Goal: Task Accomplishment & Management: Use online tool/utility

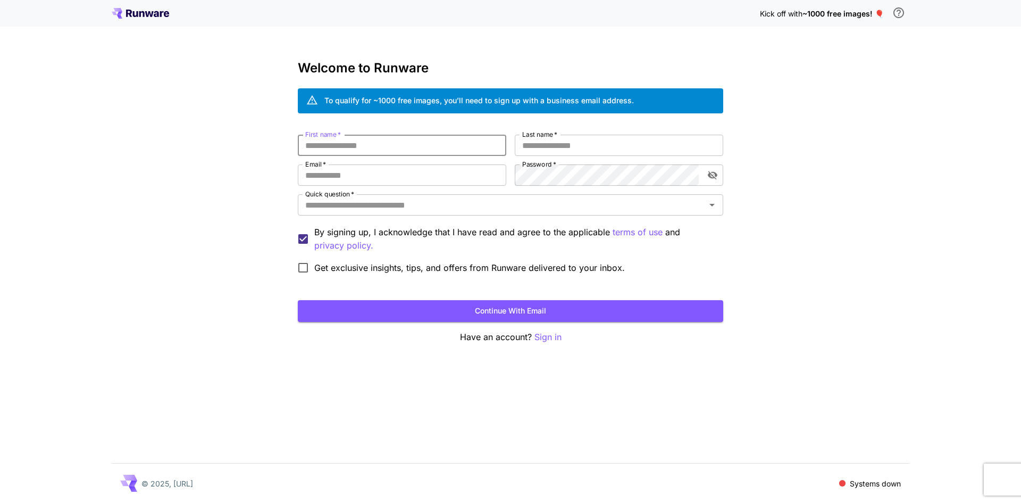
click at [385, 150] on input "First name   *" at bounding box center [402, 145] width 209 height 21
type input "******"
type input "**********"
click at [430, 212] on input "Quick question   *" at bounding box center [502, 204] width 402 height 15
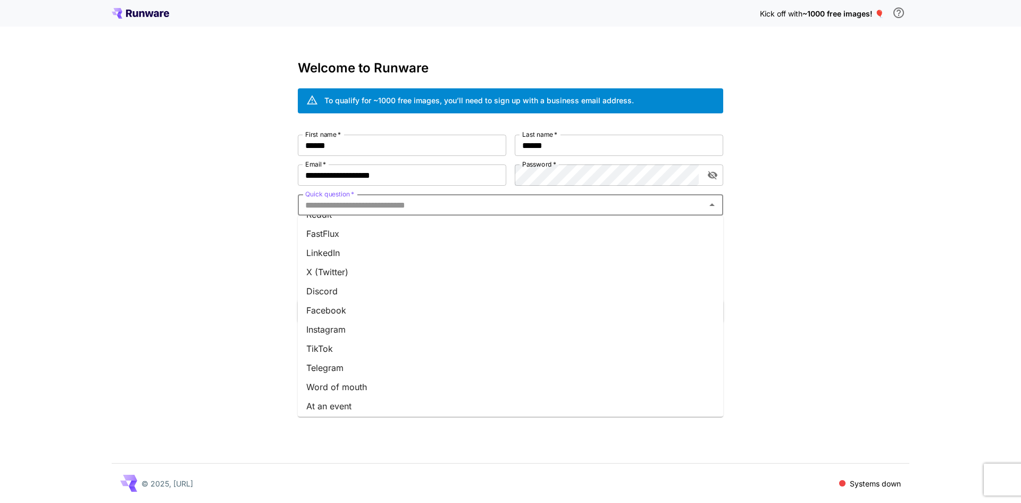
scroll to position [95, 0]
click at [355, 396] on li "Other" at bounding box center [511, 402] width 426 height 19
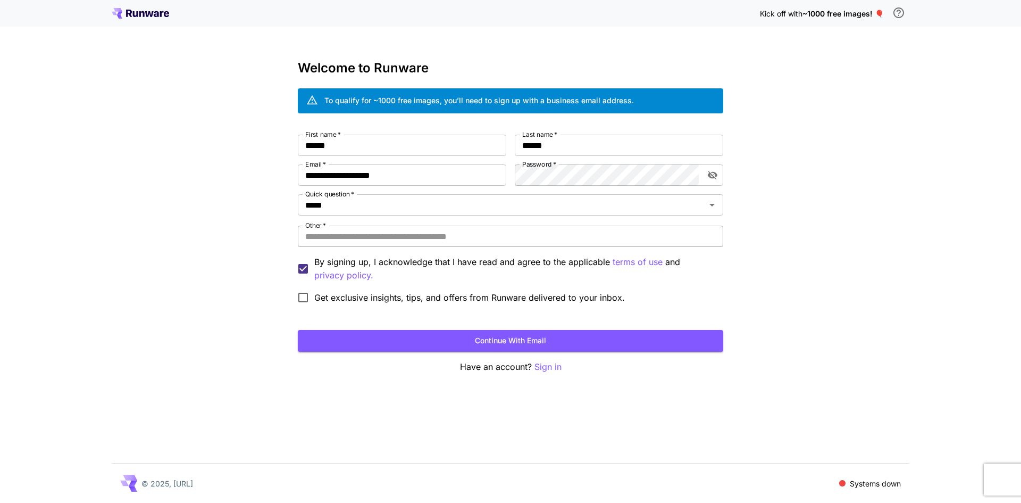
click at [376, 236] on input "Other   *" at bounding box center [511, 236] width 426 height 21
type input "**********"
click at [500, 339] on button "Continue with email" at bounding box center [511, 341] width 426 height 22
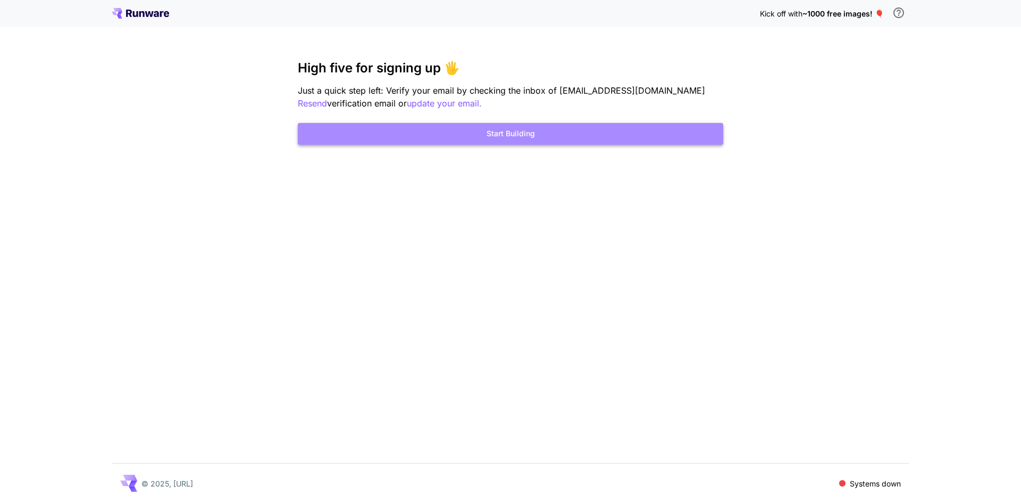
click at [553, 142] on button "Start Building" at bounding box center [511, 134] width 426 height 22
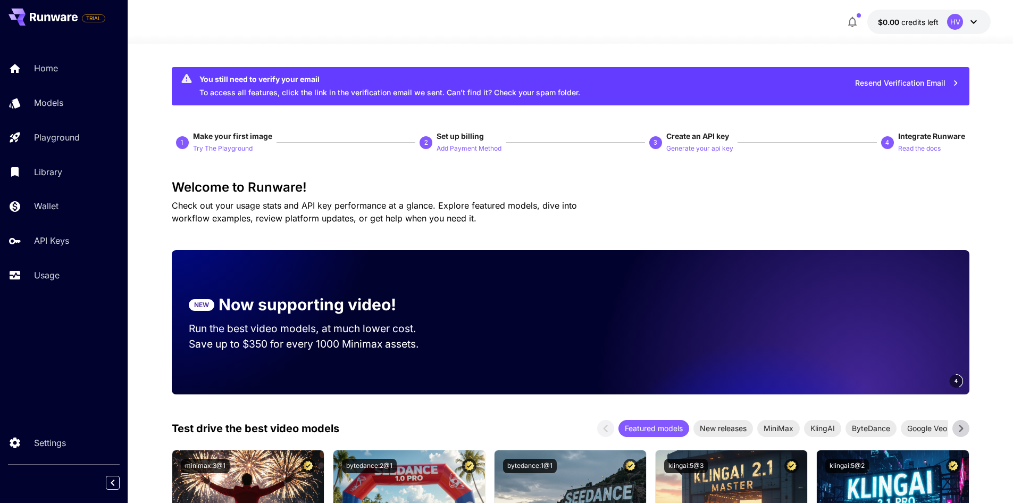
click at [975, 26] on icon at bounding box center [974, 21] width 13 height 13
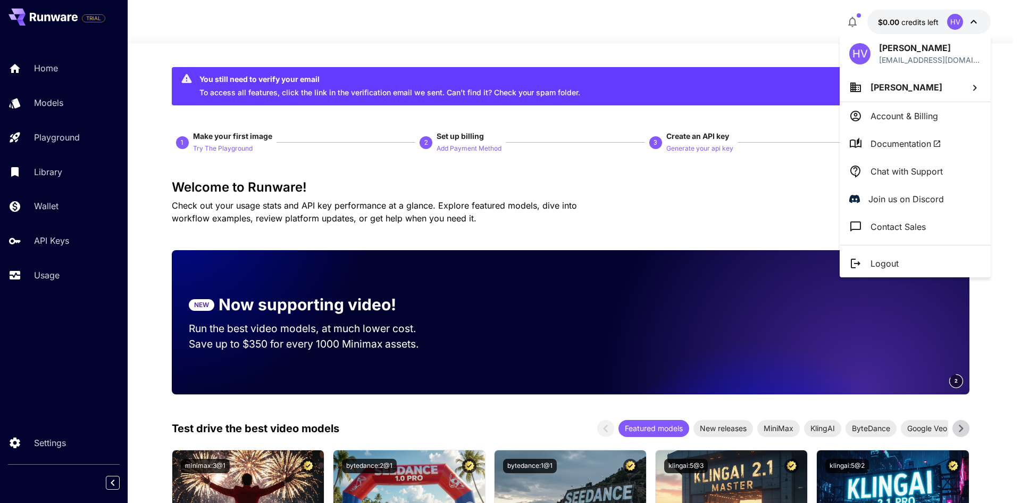
click at [738, 36] on div at bounding box center [510, 251] width 1021 height 503
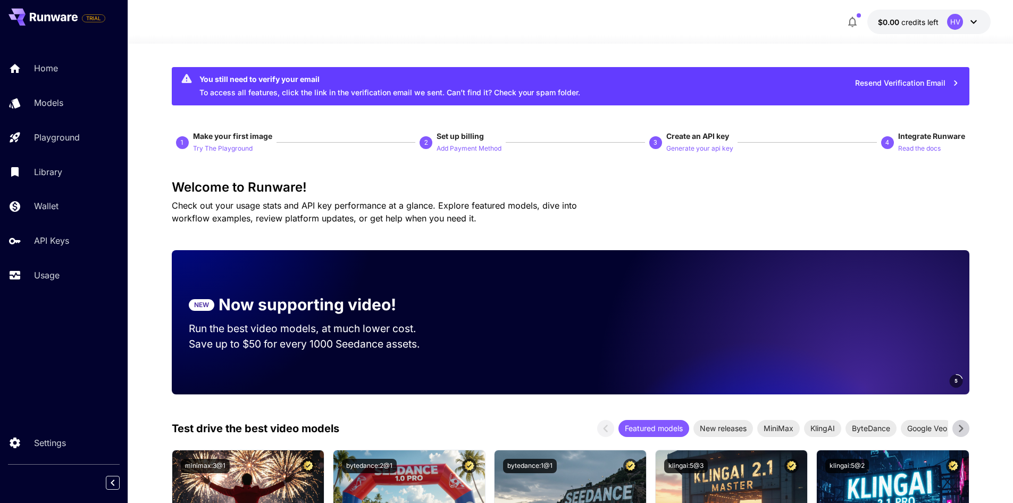
click at [971, 20] on icon at bounding box center [974, 21] width 13 height 13
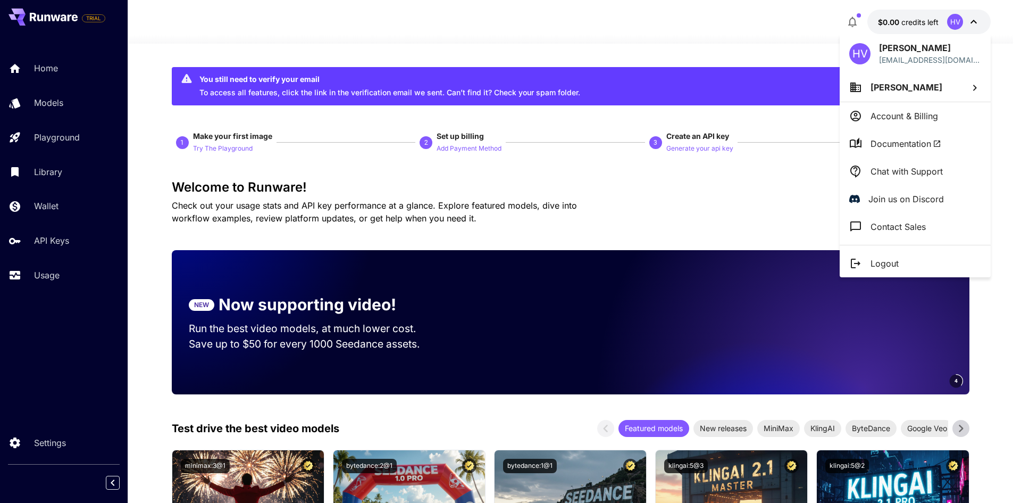
click at [878, 269] on p "Logout" at bounding box center [885, 263] width 28 height 13
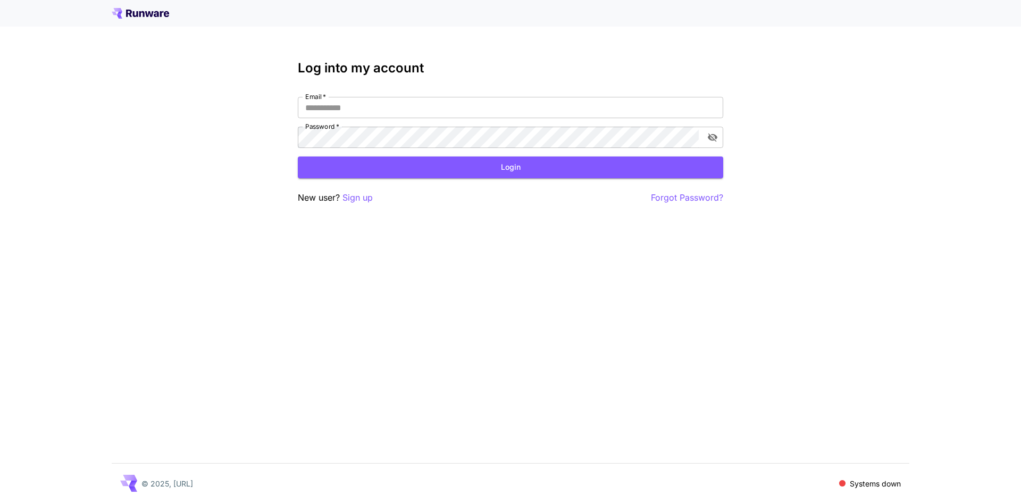
type input "**********"
click at [359, 200] on p "Sign up" at bounding box center [358, 197] width 30 height 13
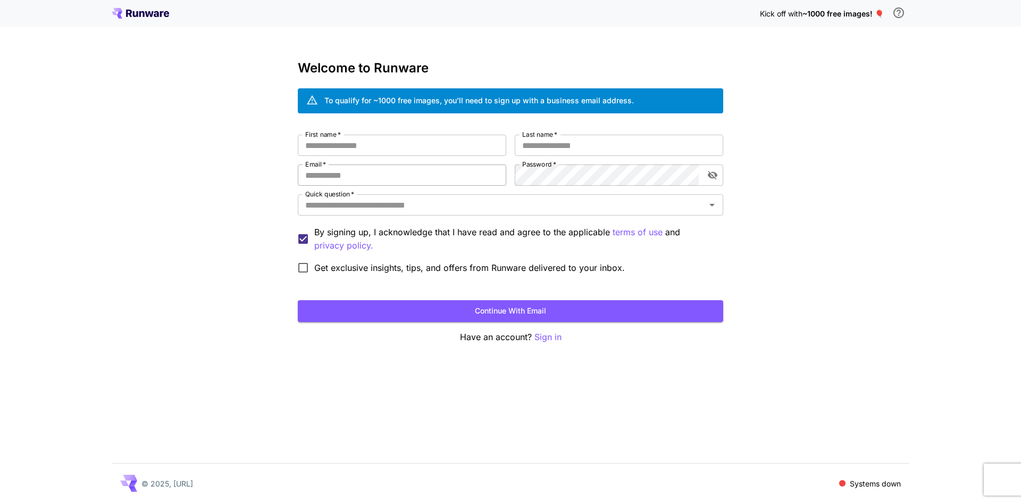
click at [372, 178] on input "Email   *" at bounding box center [402, 174] width 209 height 21
paste input "**********"
type input "**********"
click at [380, 152] on input "First name   *" at bounding box center [402, 145] width 209 height 21
type input "******"
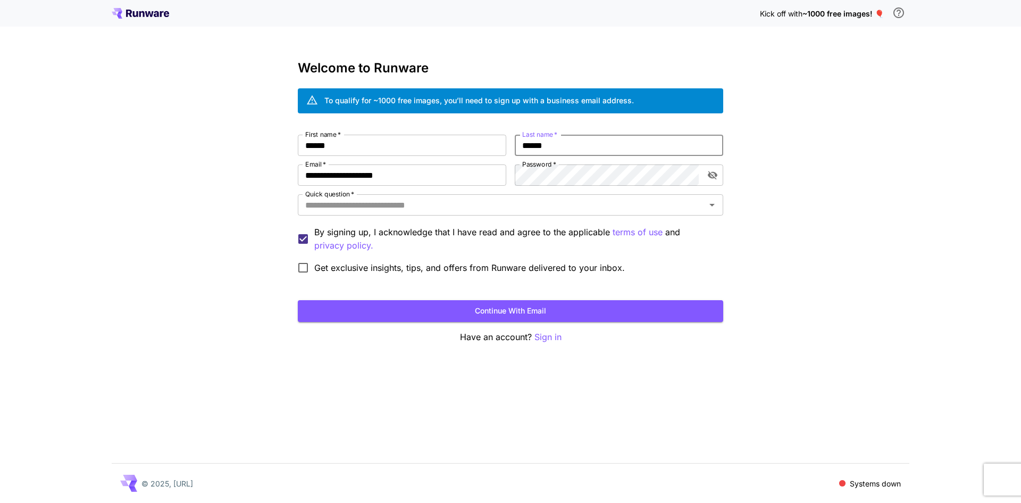
type input "******"
click at [464, 207] on input "Quick question   *" at bounding box center [502, 204] width 402 height 15
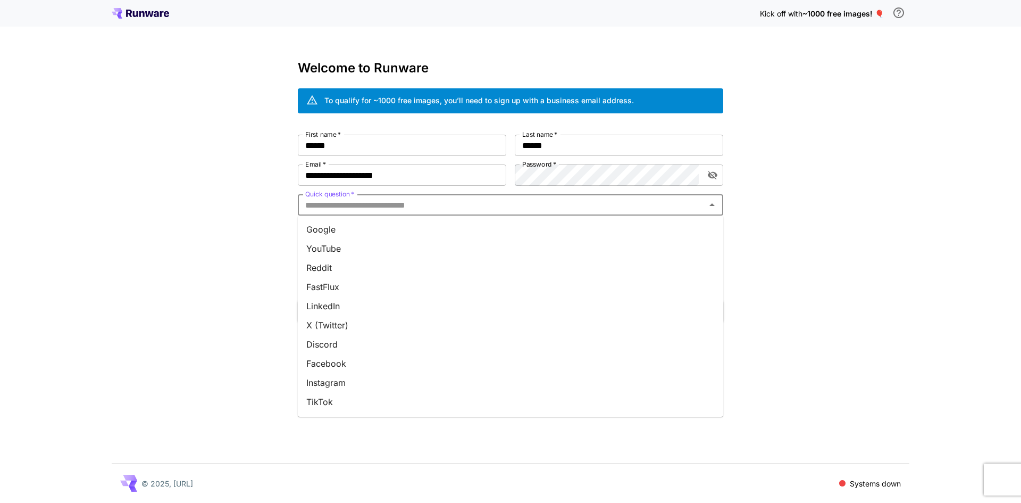
drag, startPoint x: 347, startPoint y: 403, endPoint x: 354, endPoint y: 406, distance: 7.4
click at [348, 404] on li "TikTok" at bounding box center [511, 401] width 426 height 19
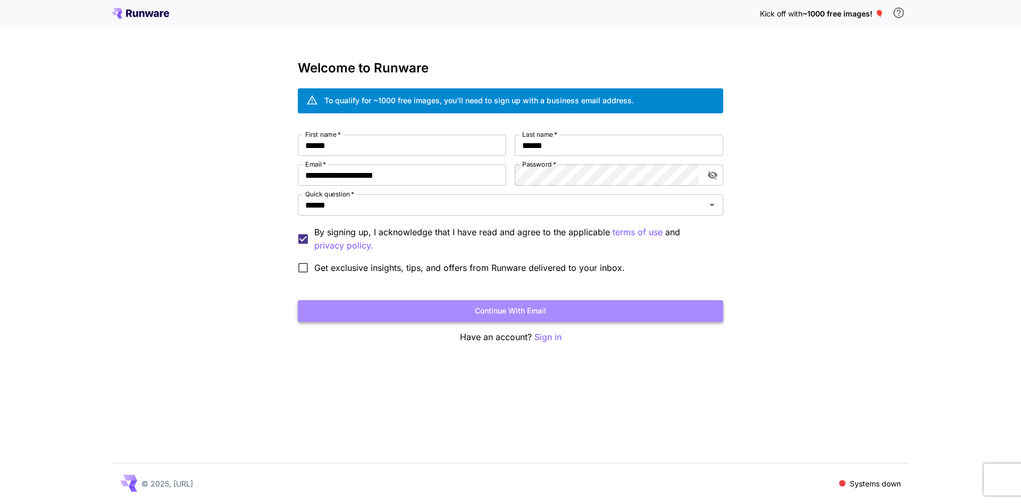
click at [497, 314] on button "Continue with email" at bounding box center [511, 311] width 426 height 22
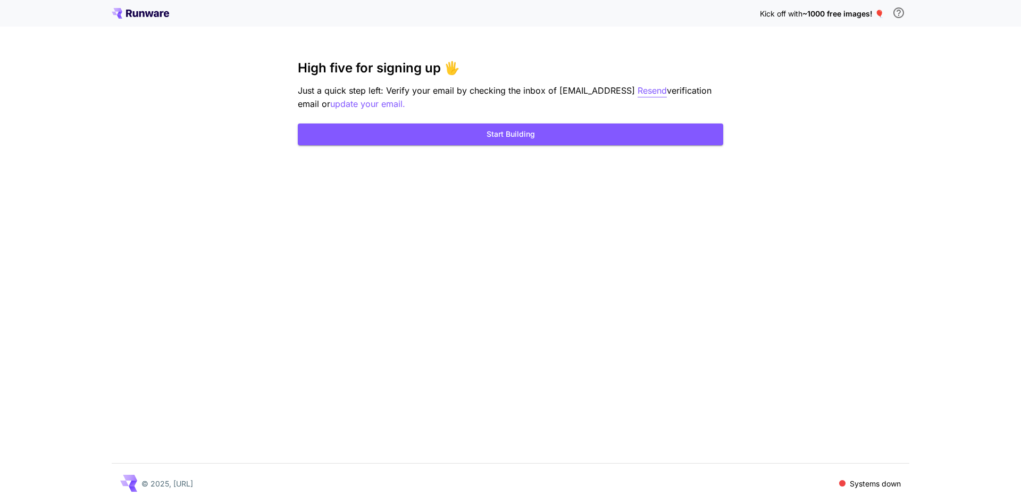
click at [667, 96] on p "Resend" at bounding box center [652, 90] width 29 height 13
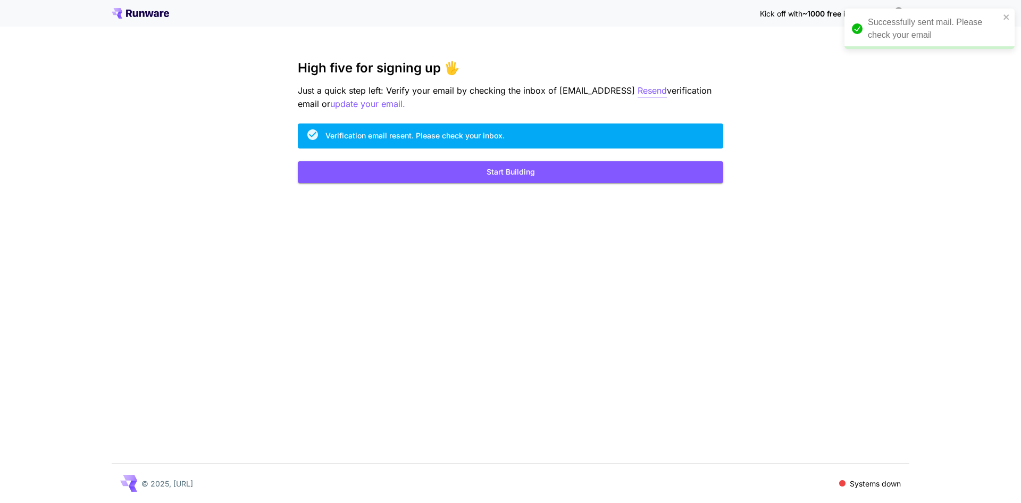
click at [667, 93] on p "Resend" at bounding box center [652, 90] width 29 height 13
click at [405, 105] on p "update your email." at bounding box center [367, 103] width 75 height 13
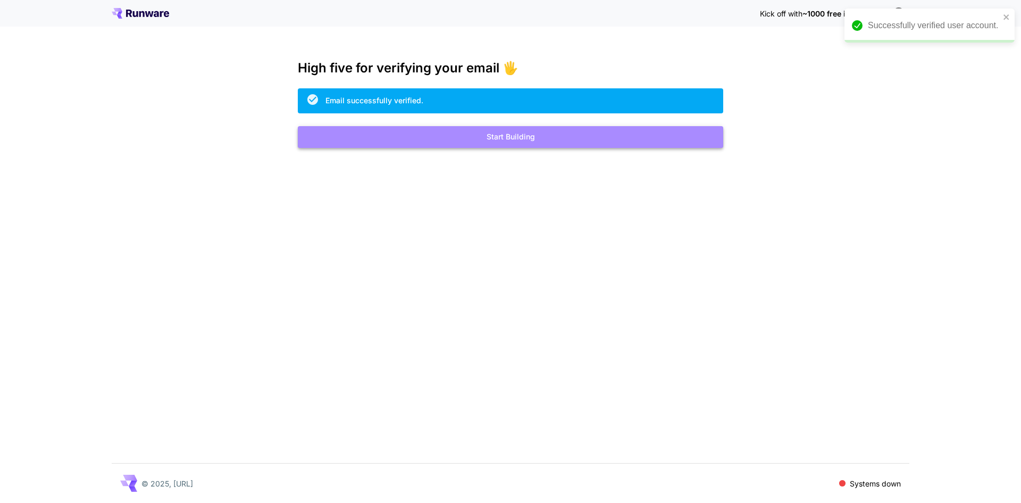
click at [527, 135] on button "Start Building" at bounding box center [511, 137] width 426 height 22
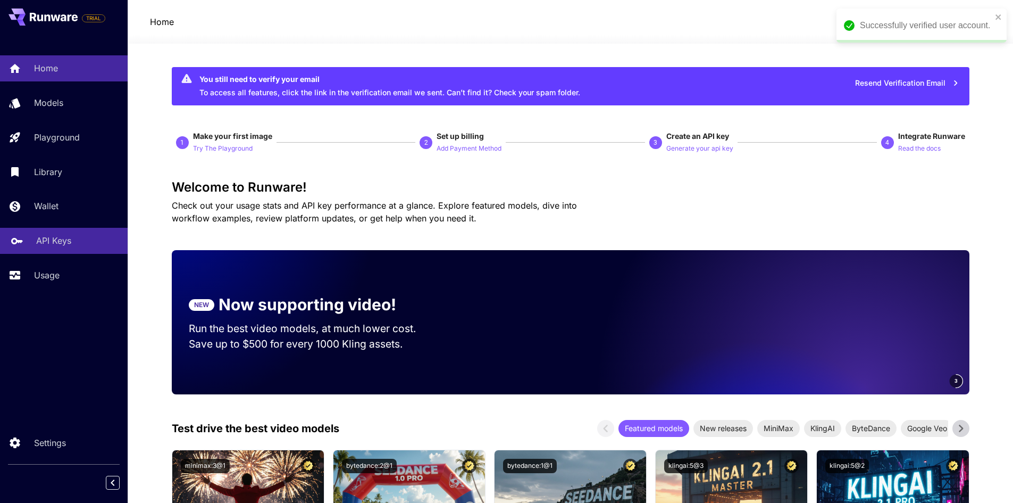
click at [69, 236] on p "API Keys" at bounding box center [53, 240] width 35 height 13
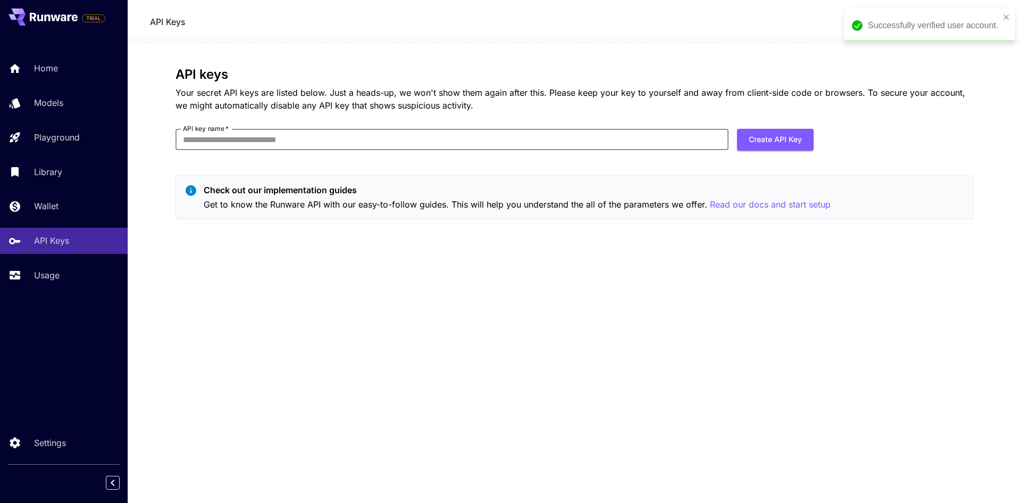
click at [352, 145] on input "API key name   *" at bounding box center [452, 139] width 553 height 21
type input "**********"
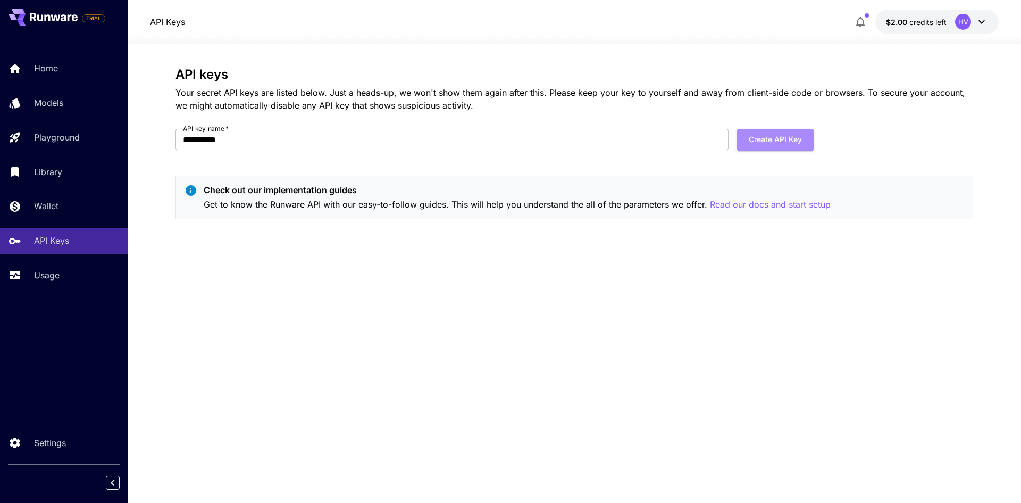
click at [767, 135] on button "Create API Key" at bounding box center [775, 140] width 77 height 22
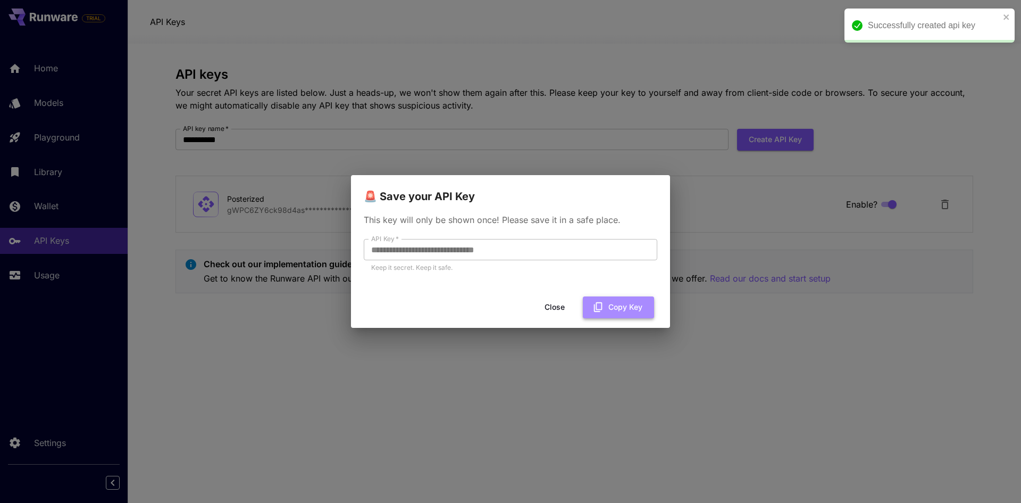
click at [626, 314] on button "Copy Key" at bounding box center [618, 307] width 71 height 22
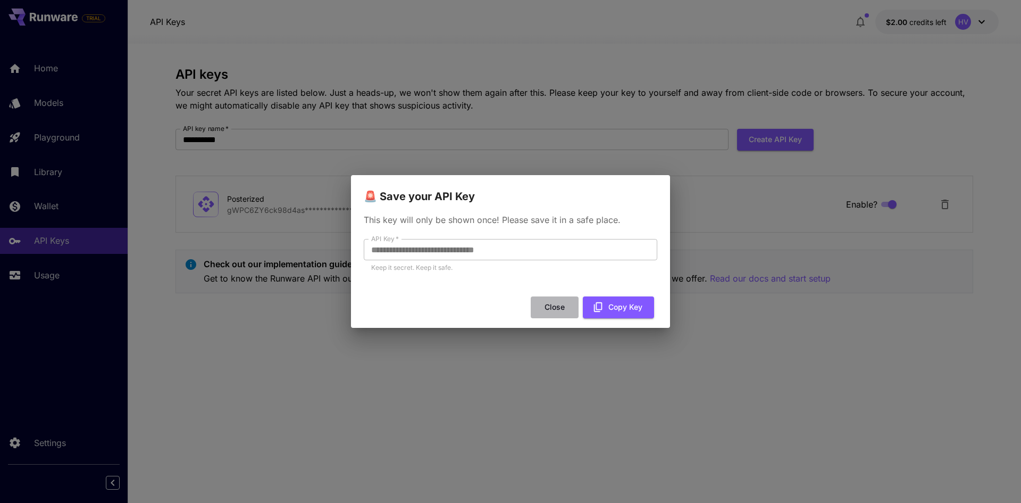
click at [547, 306] on button "Close" at bounding box center [555, 307] width 48 height 22
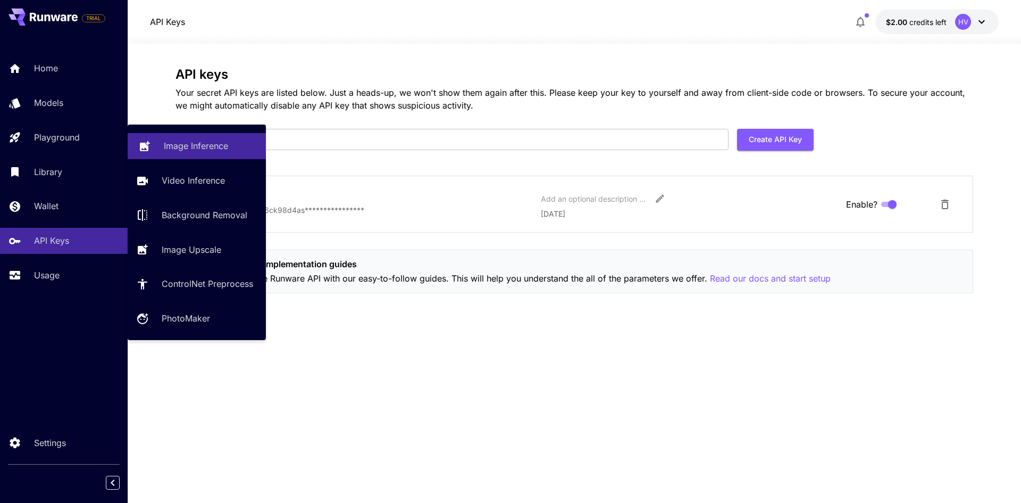
click at [239, 147] on div "Image Inference" at bounding box center [211, 145] width 94 height 13
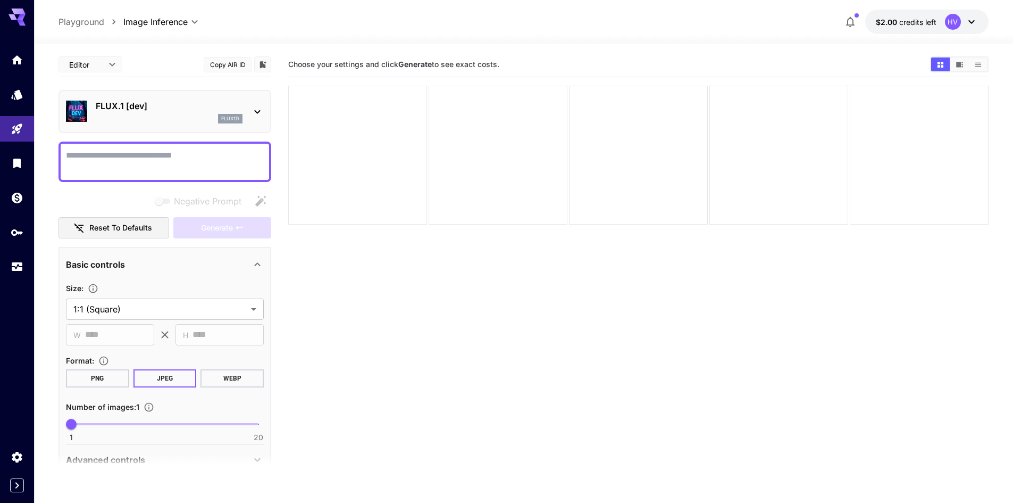
click at [254, 111] on icon at bounding box center [257, 111] width 13 height 13
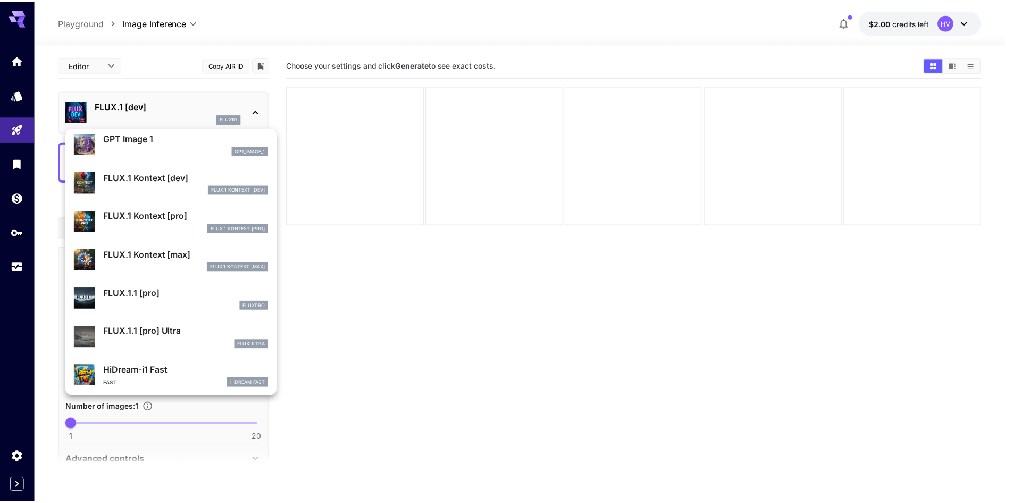
scroll to position [783, 0]
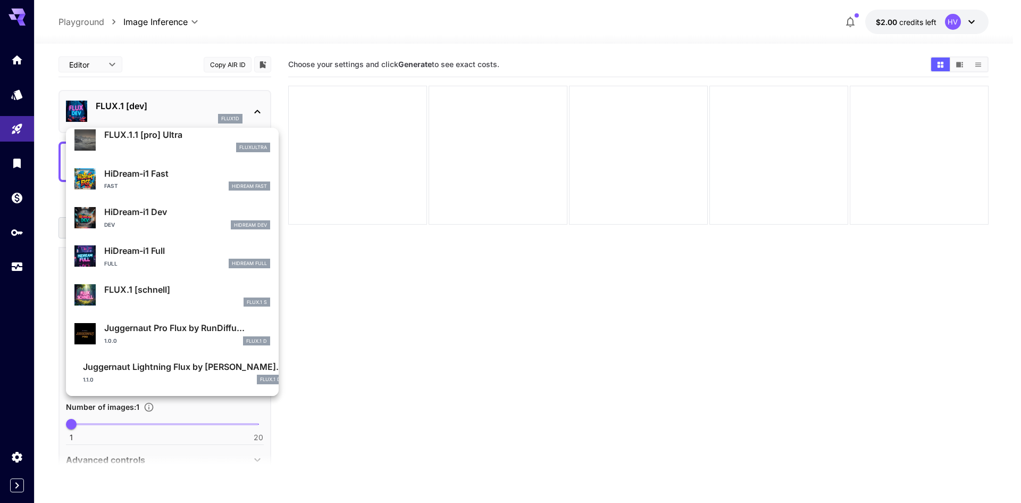
click at [423, 327] on div at bounding box center [510, 251] width 1021 height 503
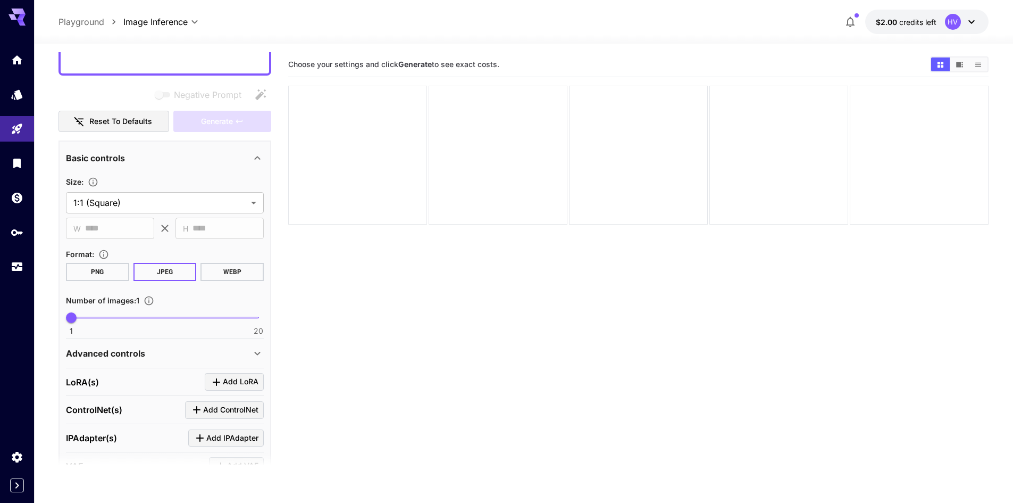
scroll to position [0, 0]
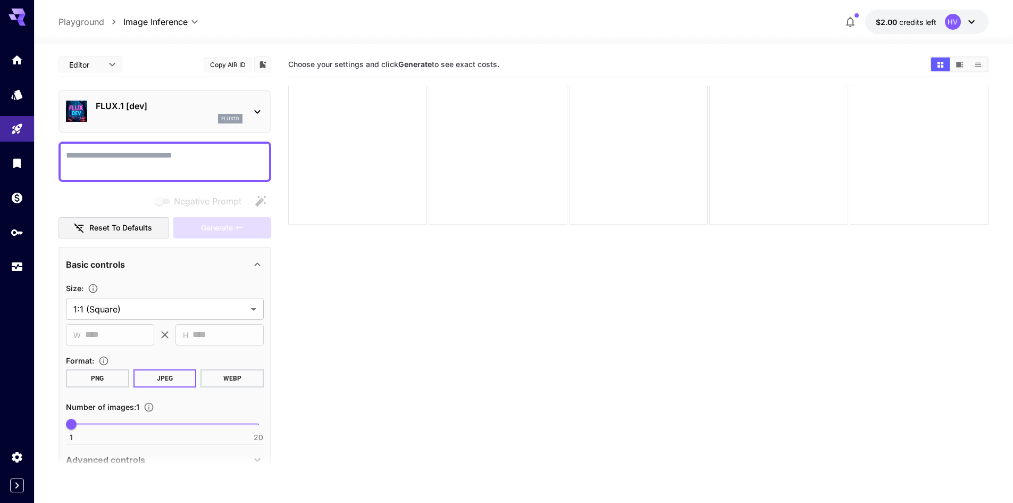
click at [256, 110] on icon at bounding box center [257, 111] width 13 height 13
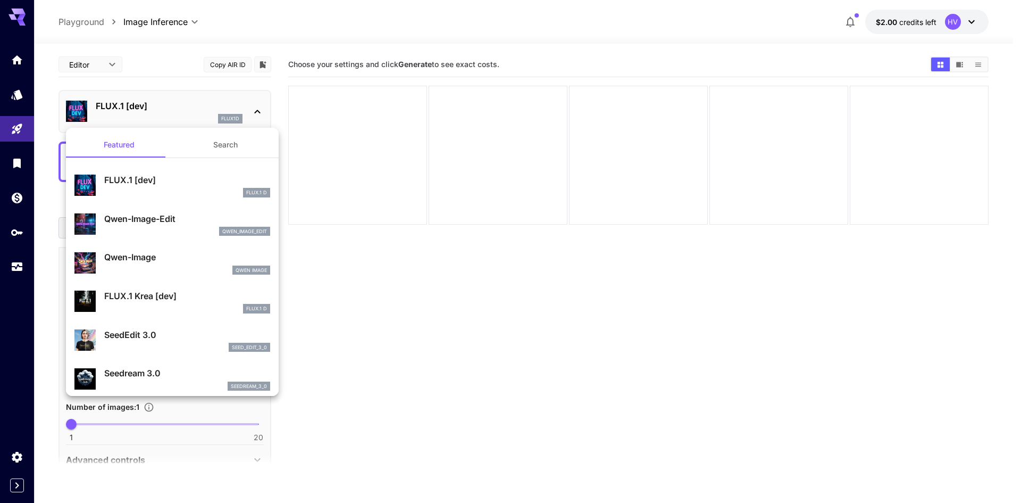
click at [23, 96] on div at bounding box center [510, 251] width 1021 height 503
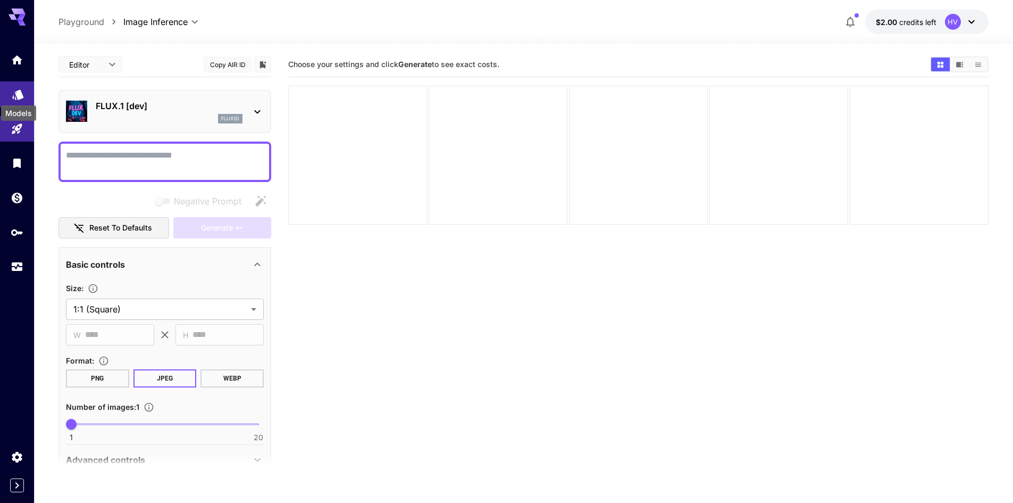
click at [15, 96] on icon "Models" at bounding box center [17, 91] width 11 height 10
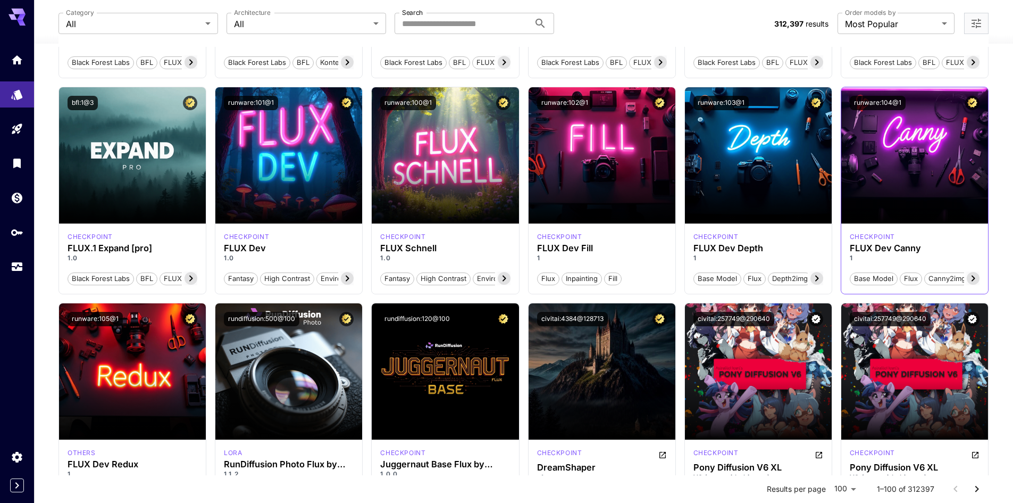
scroll to position [532, 0]
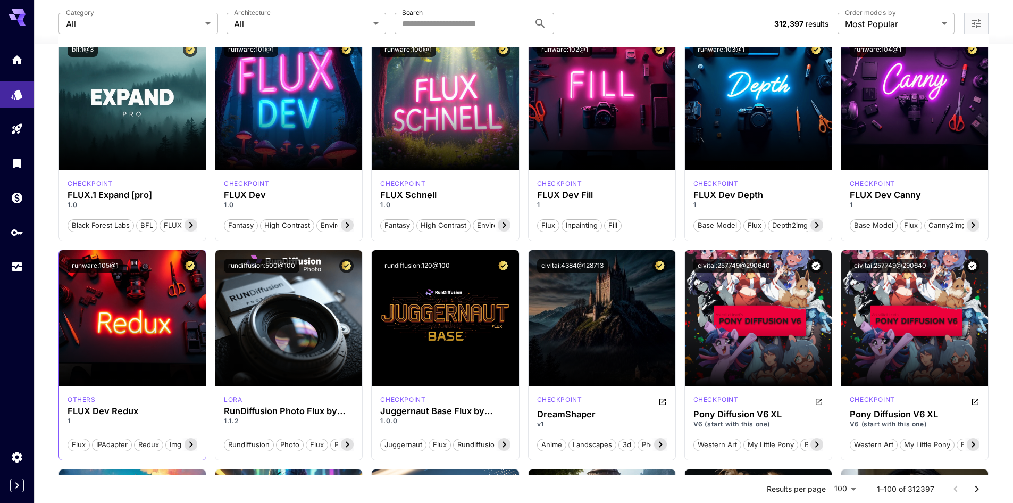
click at [185, 403] on div "others" at bounding box center [133, 400] width 130 height 10
click at [178, 373] on section at bounding box center [132, 357] width 147 height 60
click at [195, 445] on icon at bounding box center [191, 444] width 13 height 13
click at [185, 445] on span "img2img" at bounding box center [179, 444] width 35 height 11
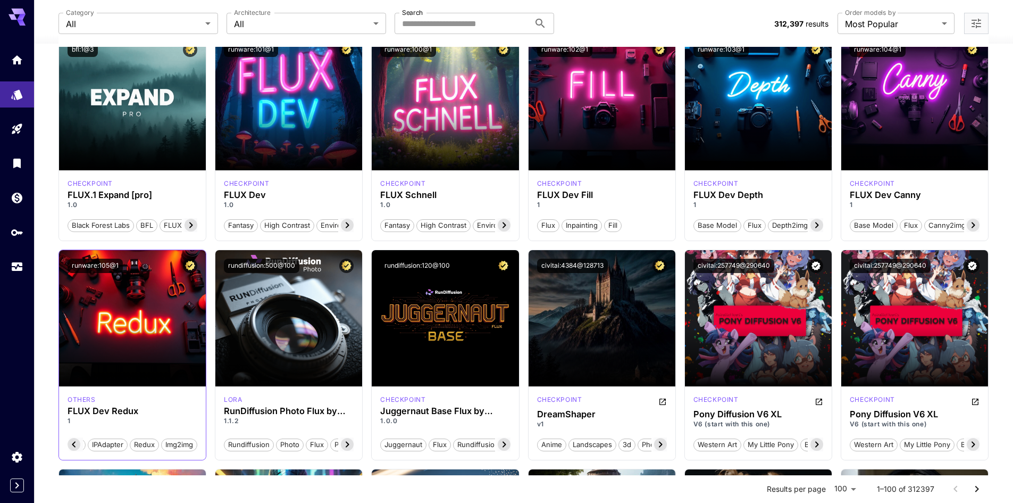
click at [161, 344] on section at bounding box center [132, 357] width 147 height 60
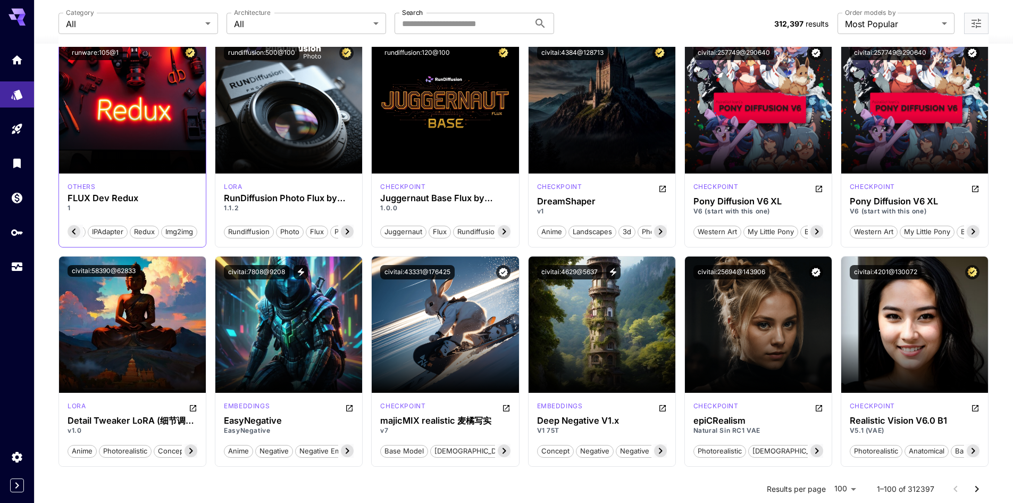
scroll to position [692, 0]
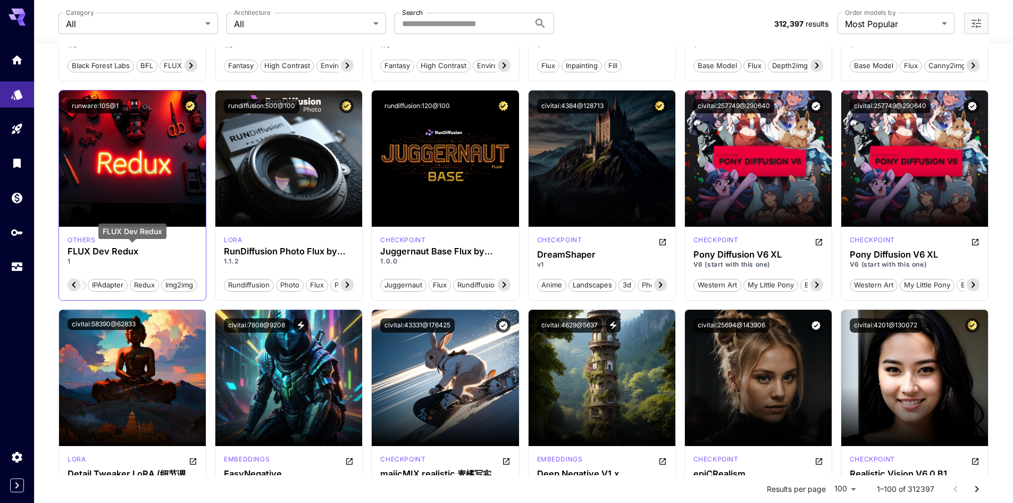
click at [84, 248] on h3 "FLUX Dev Redux" at bounding box center [133, 251] width 130 height 10
click at [78, 281] on icon at bounding box center [74, 284] width 13 height 13
click at [143, 185] on section at bounding box center [132, 197] width 147 height 60
click at [186, 98] on div "runware:105@1" at bounding box center [132, 105] width 147 height 31
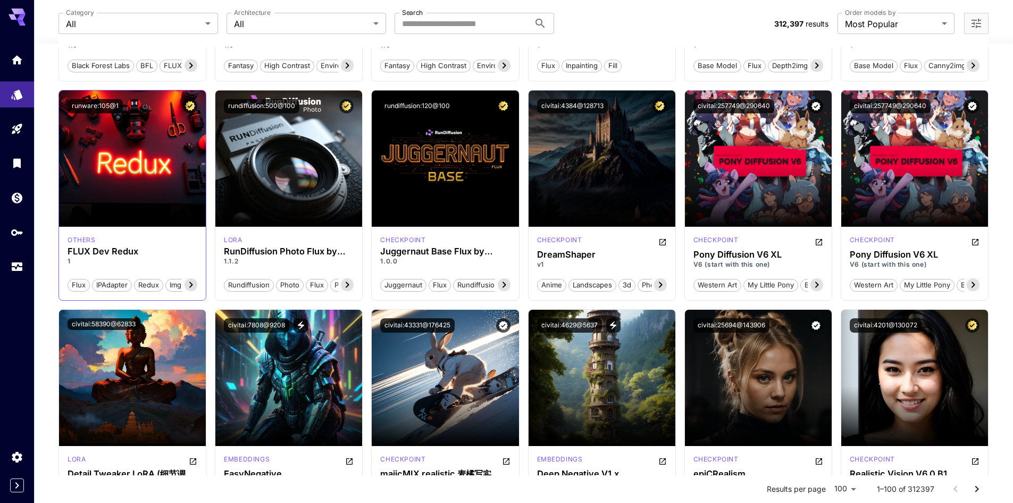
click at [137, 194] on section at bounding box center [132, 197] width 147 height 60
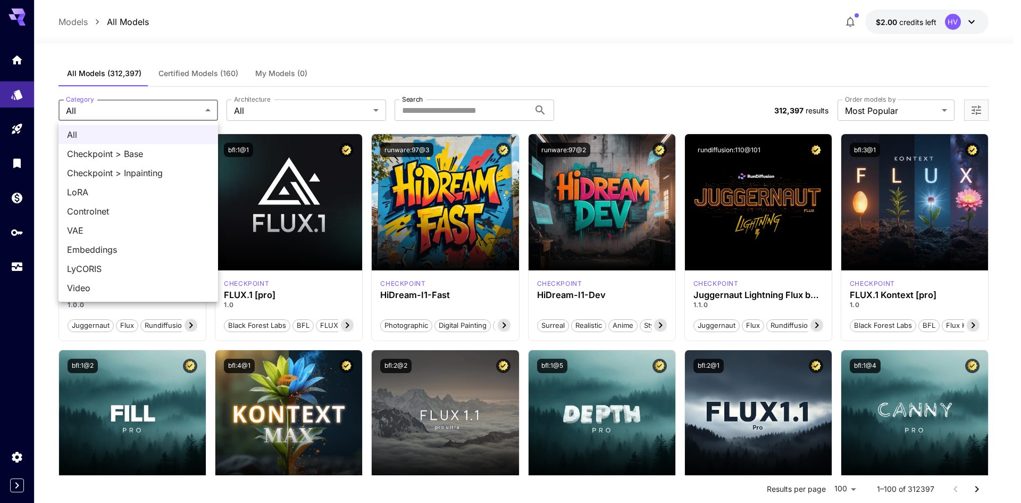
click at [909, 109] on div at bounding box center [510, 251] width 1021 height 503
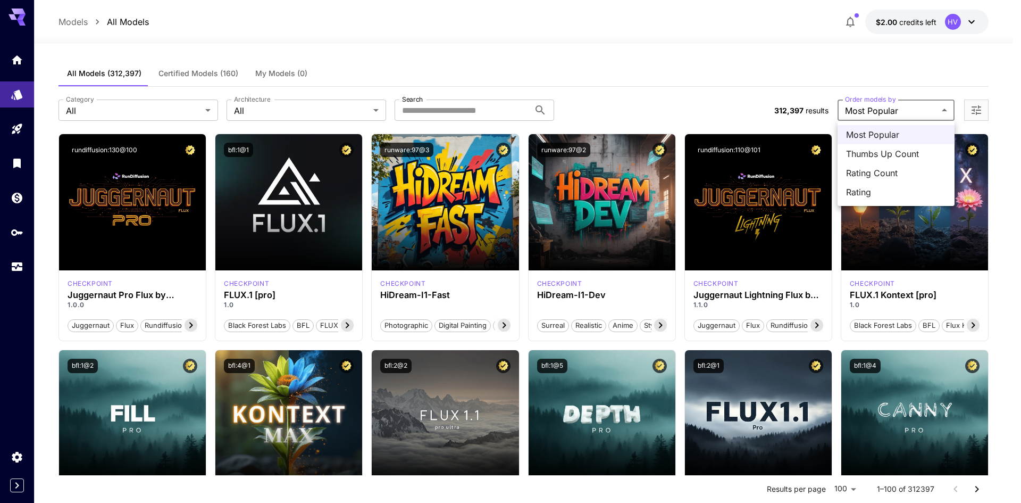
click at [681, 49] on div at bounding box center [510, 251] width 1021 height 503
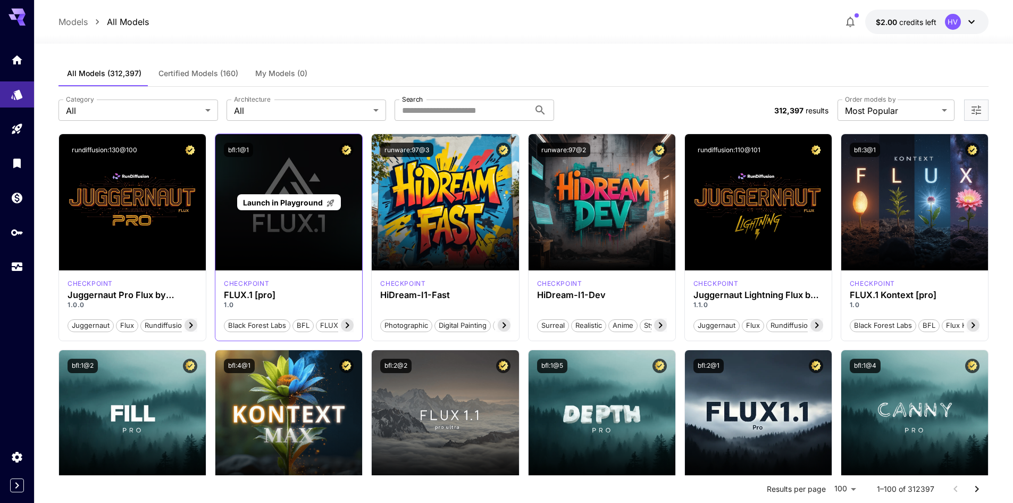
click at [279, 203] on span "Launch in Playground" at bounding box center [283, 202] width 80 height 9
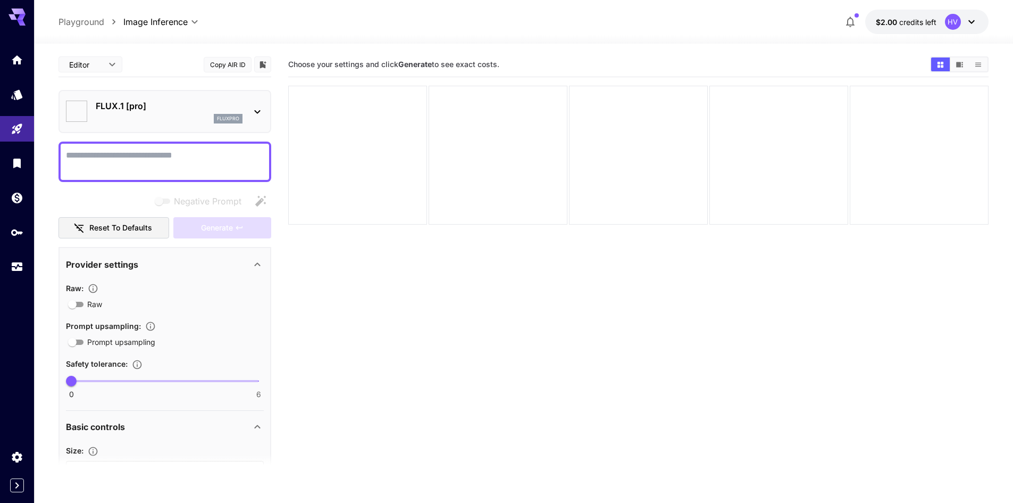
type input "**"
click at [18, 201] on icon "Wallet" at bounding box center [18, 194] width 13 height 13
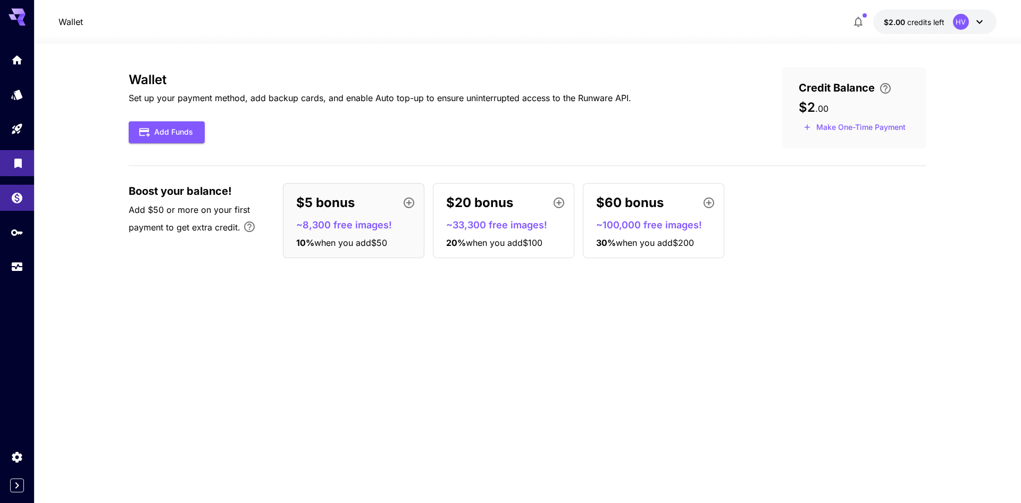
click at [17, 171] on link at bounding box center [17, 163] width 34 height 26
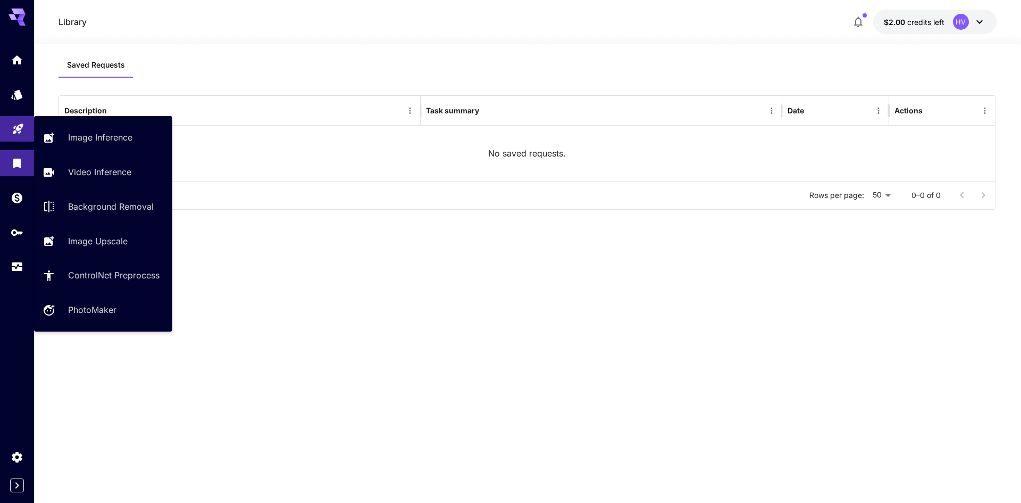
click at [17, 135] on link at bounding box center [17, 129] width 34 height 26
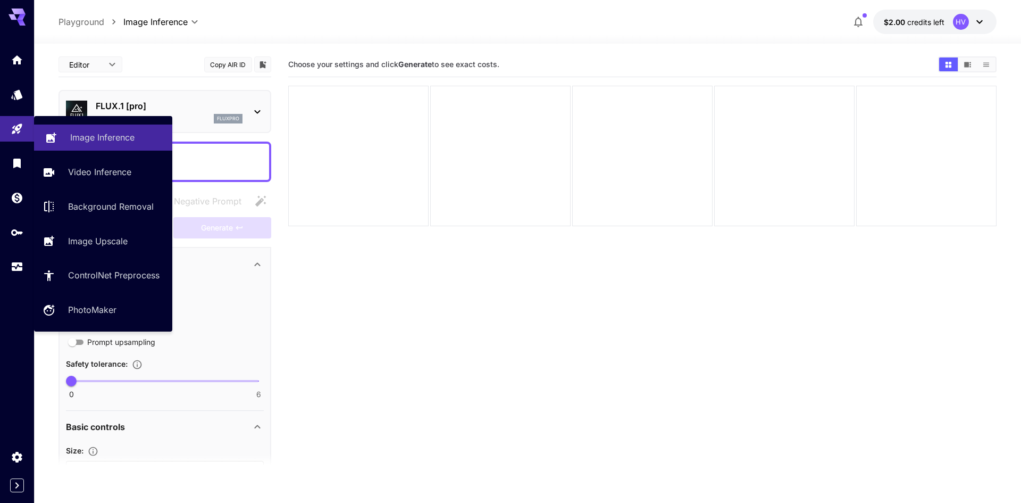
click at [53, 137] on icon at bounding box center [51, 134] width 10 height 10
click at [51, 132] on icon at bounding box center [51, 134] width 13 height 13
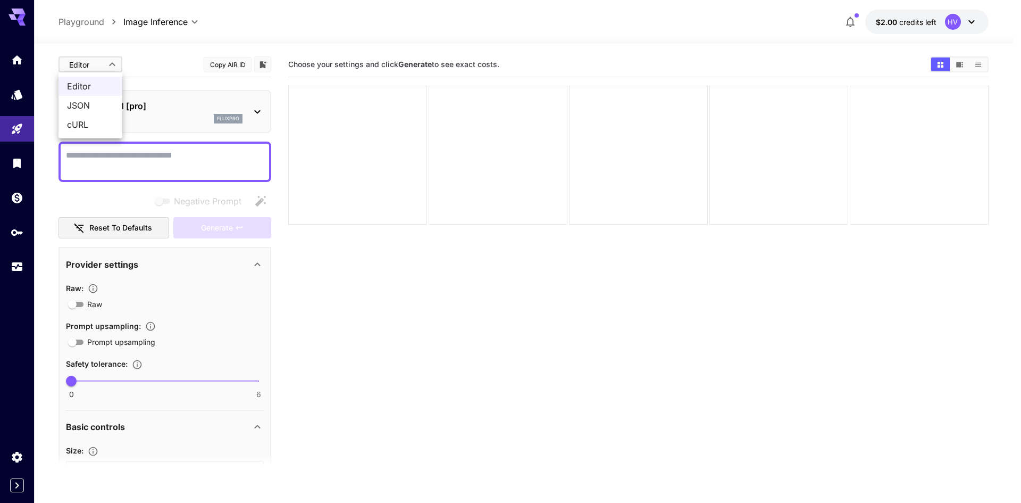
click at [112, 71] on body "**********" at bounding box center [510, 293] width 1021 height 587
click at [151, 67] on div at bounding box center [510, 251] width 1021 height 503
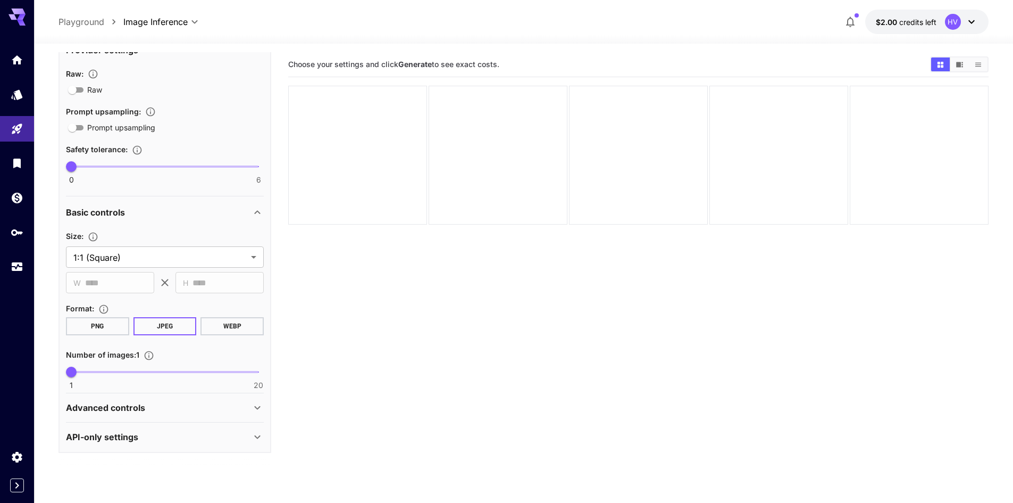
scroll to position [84, 0]
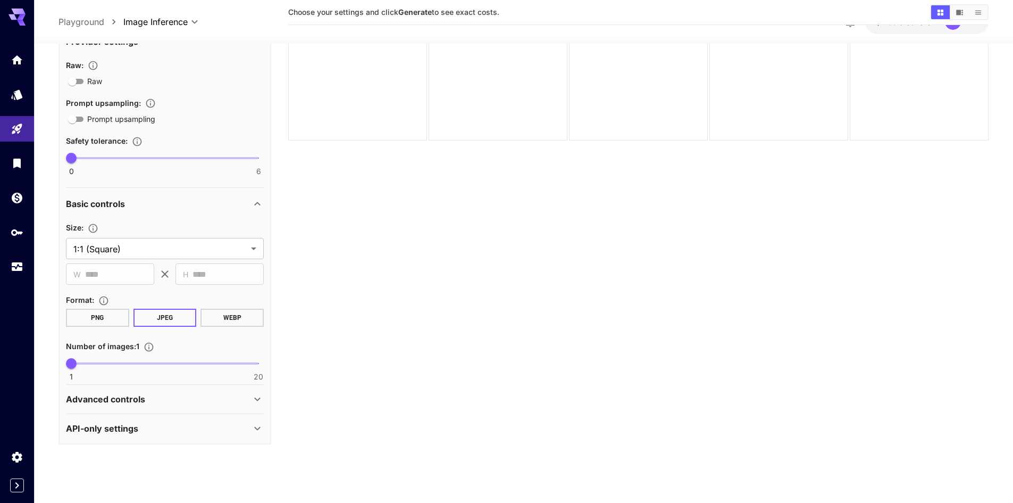
click at [263, 401] on icon at bounding box center [257, 399] width 13 height 13
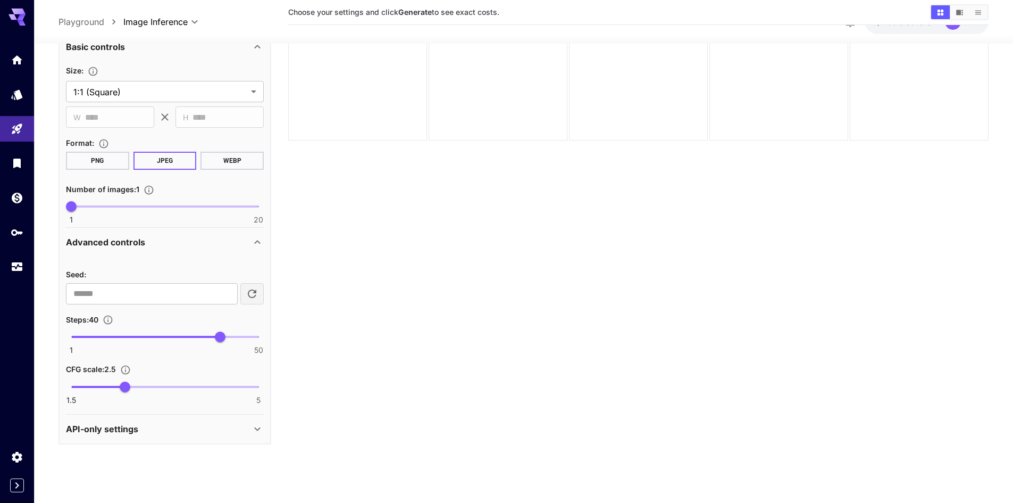
scroll to position [265, 0]
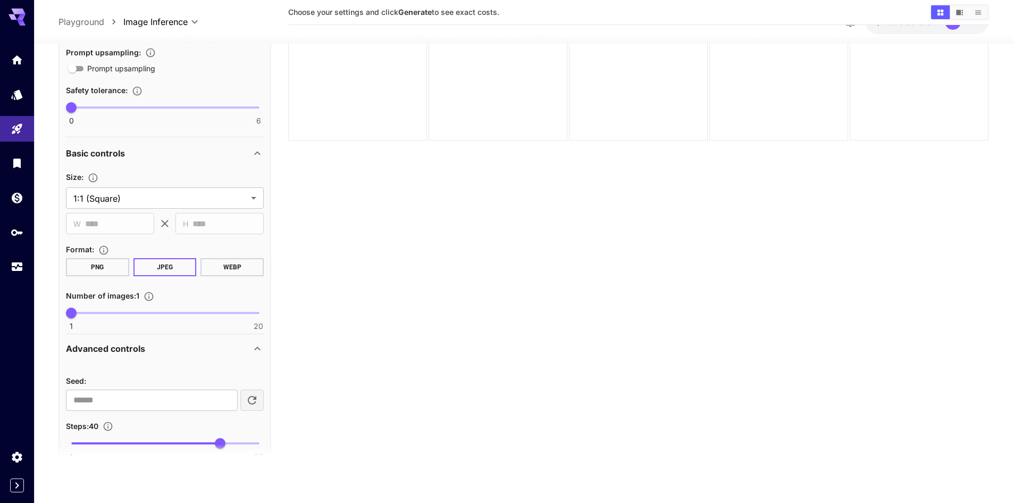
click at [256, 343] on icon at bounding box center [257, 348] width 13 height 13
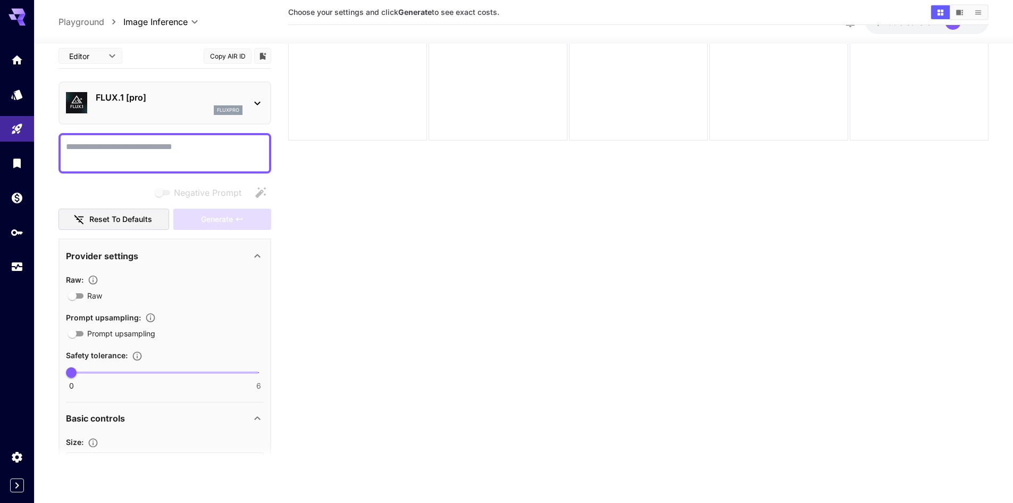
scroll to position [31, 0]
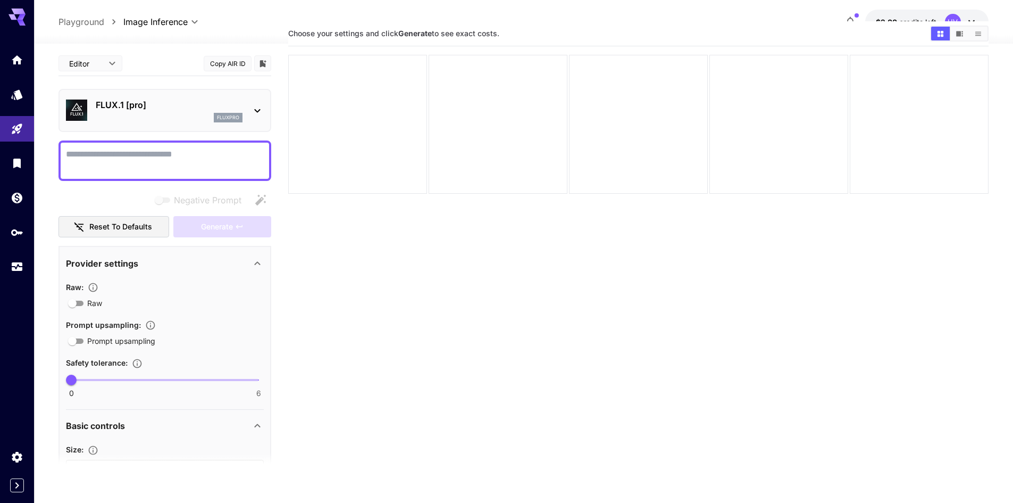
click at [256, 117] on icon at bounding box center [257, 110] width 13 height 13
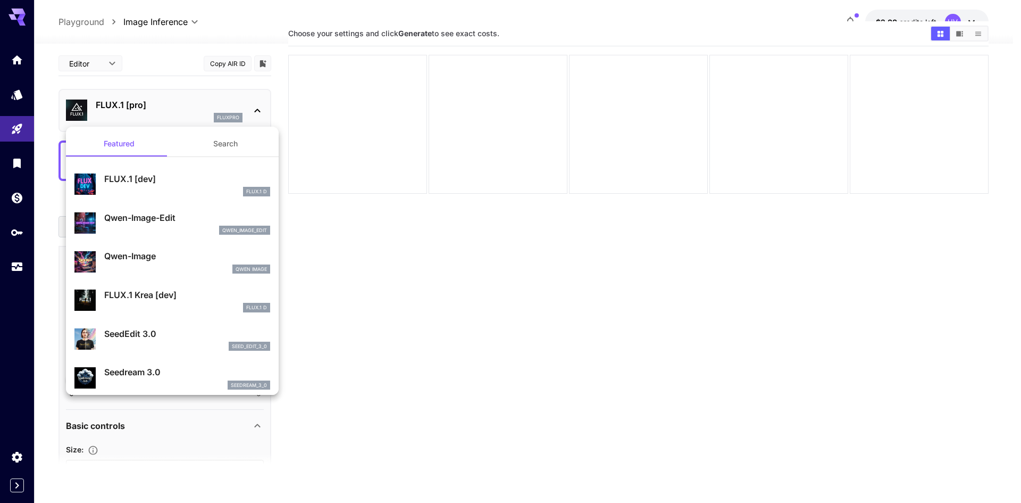
click at [195, 261] on p "Qwen-Image" at bounding box center [187, 255] width 166 height 13
type input "**"
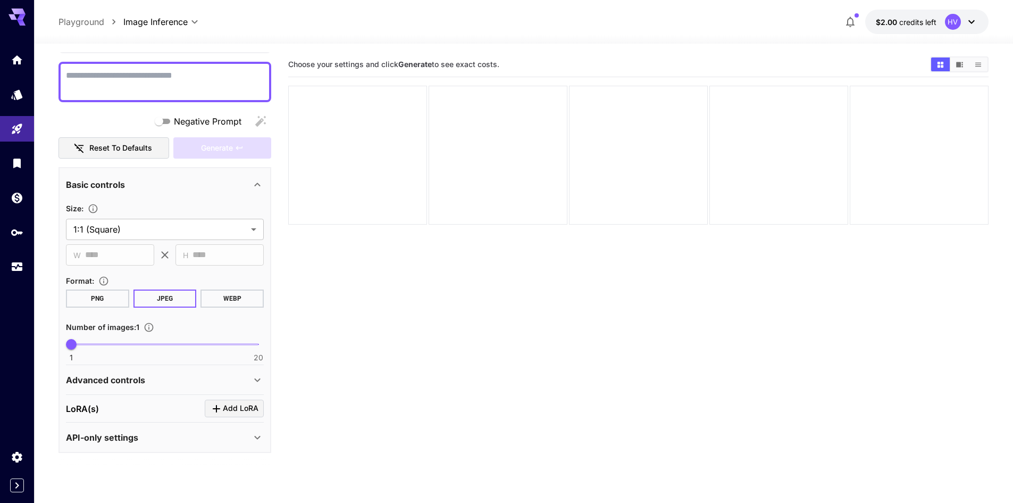
scroll to position [53, 0]
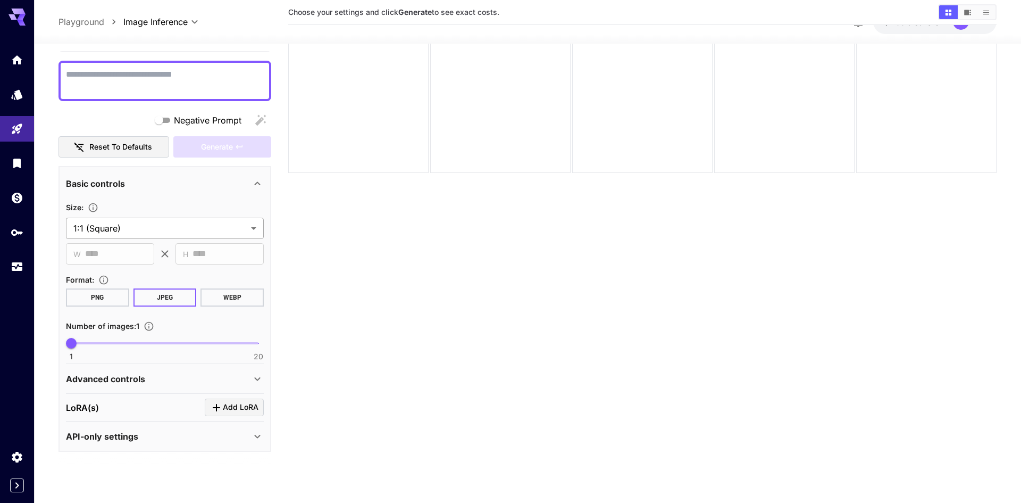
click at [153, 229] on body "**********" at bounding box center [510, 240] width 1021 height 587
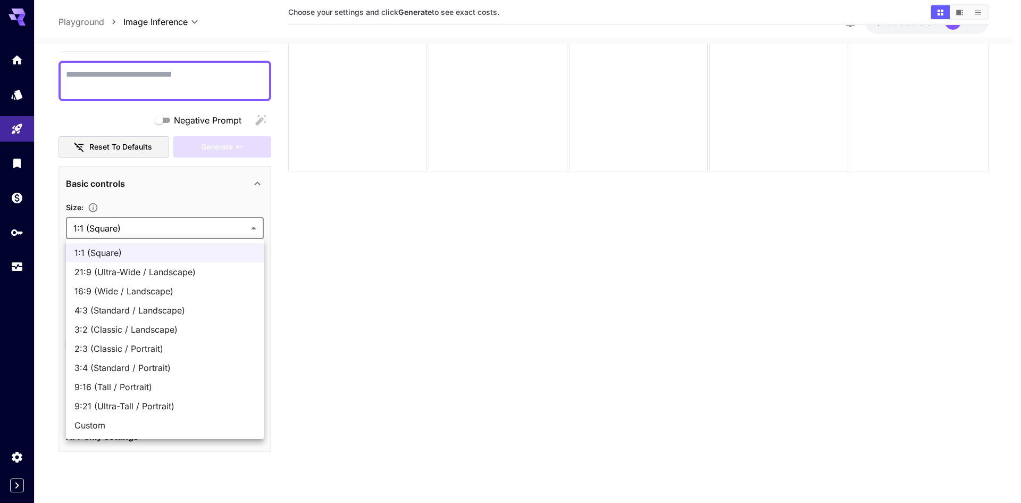
click at [165, 201] on div at bounding box center [510, 251] width 1021 height 503
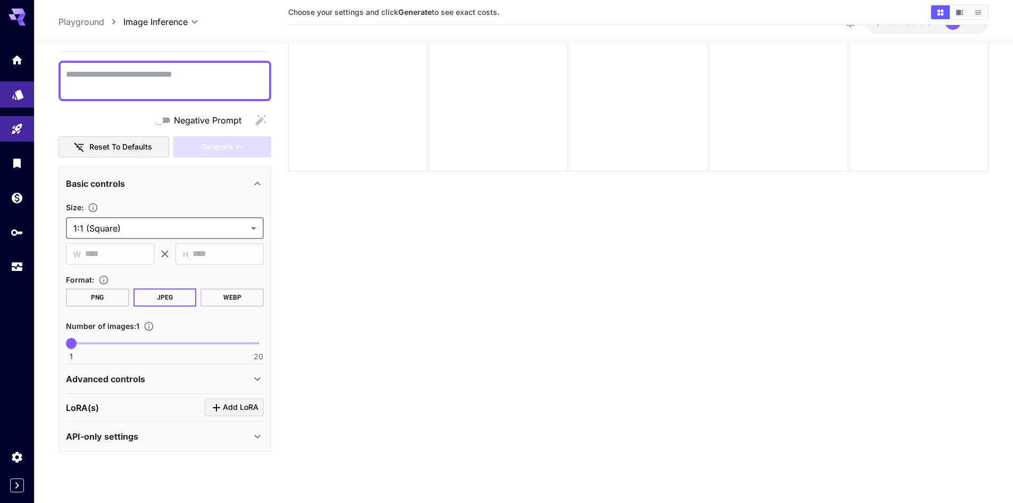
click at [24, 99] on link at bounding box center [17, 94] width 34 height 26
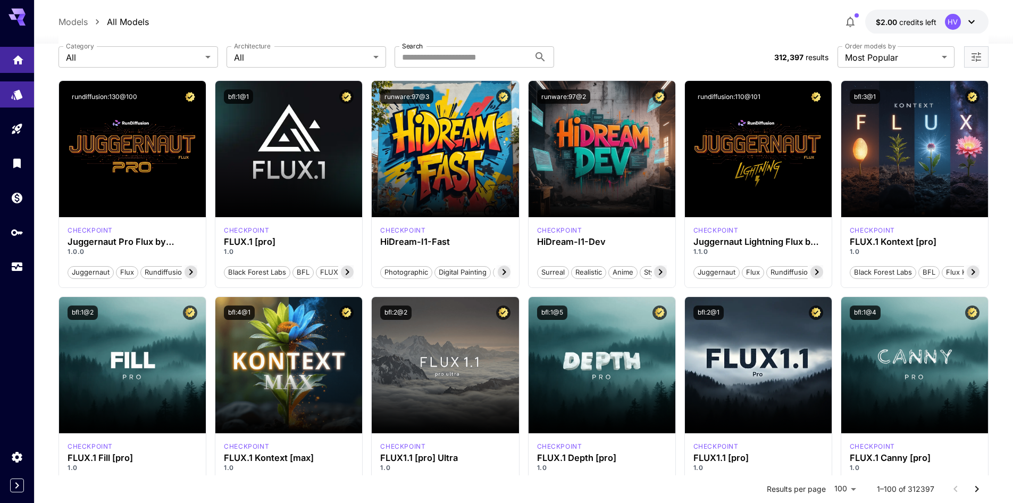
click at [23, 69] on link at bounding box center [17, 60] width 34 height 26
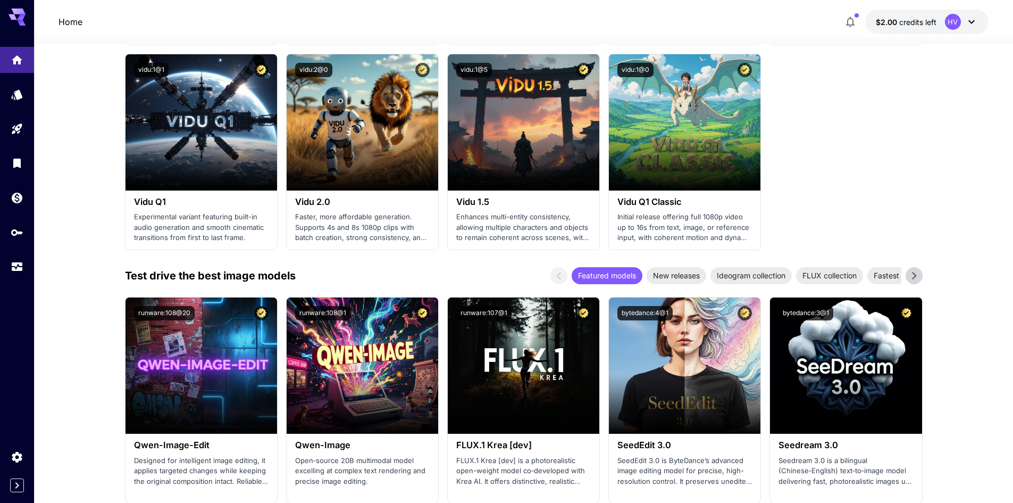
scroll to position [1064, 0]
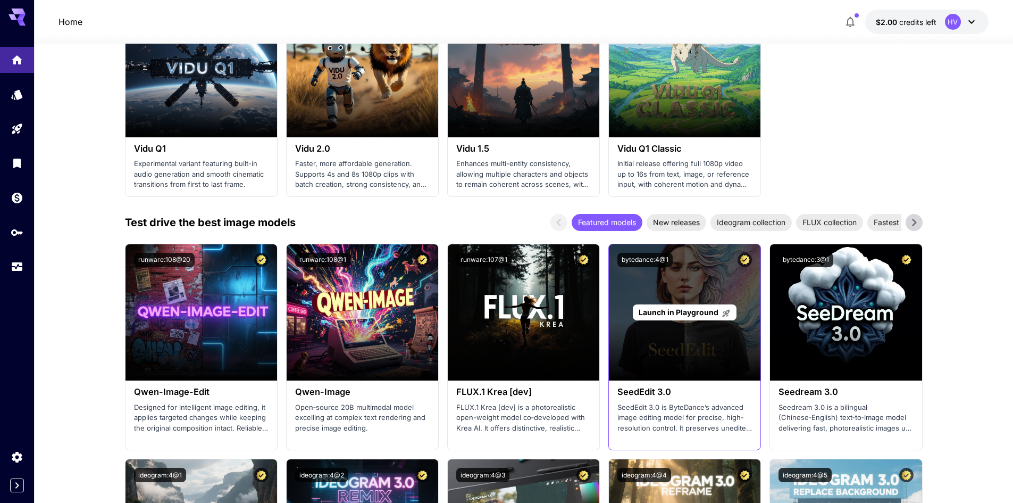
click at [694, 344] on div "Launch in Playground" at bounding box center [685, 312] width 152 height 136
click at [694, 313] on span "Launch in Playground" at bounding box center [679, 311] width 80 height 9
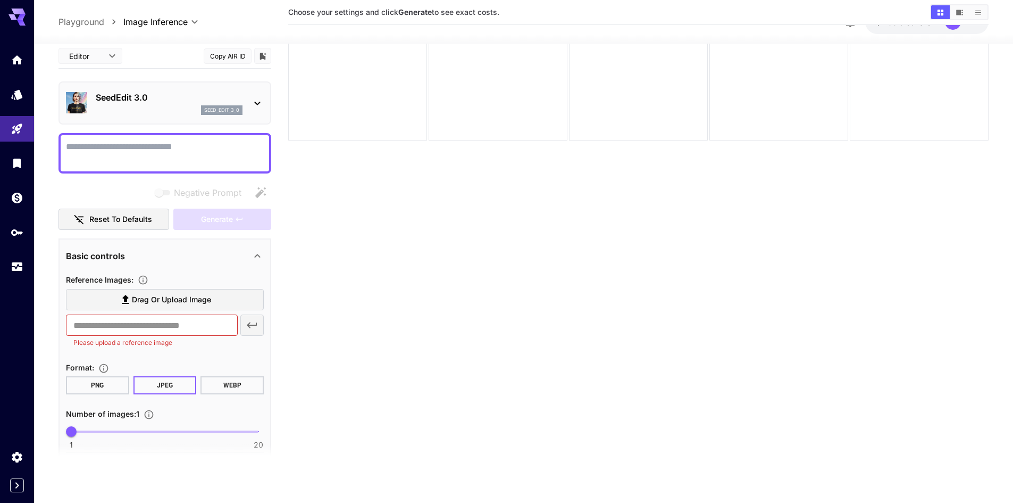
scroll to position [31, 0]
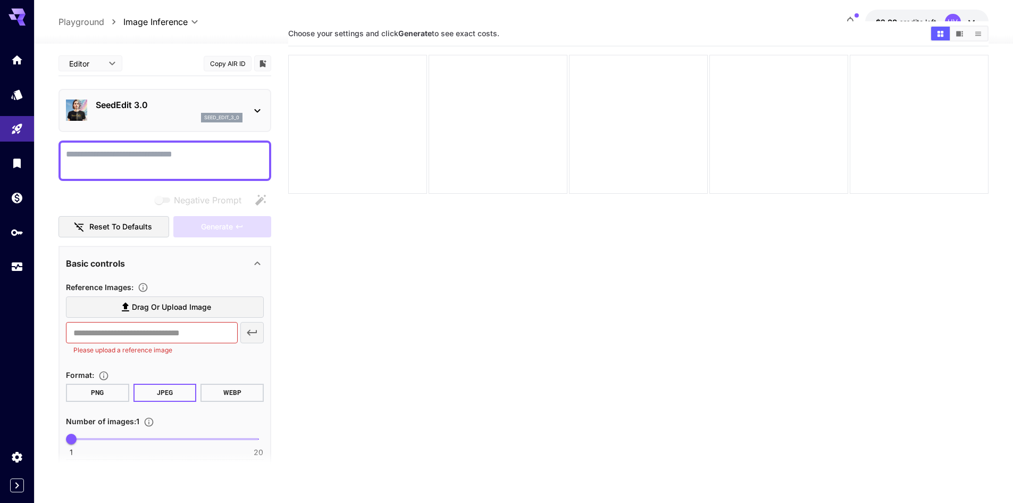
click at [199, 311] on span "Drag or upload image" at bounding box center [171, 307] width 79 height 13
click at [0, 0] on input "Drag or upload image" at bounding box center [0, 0] width 0 height 0
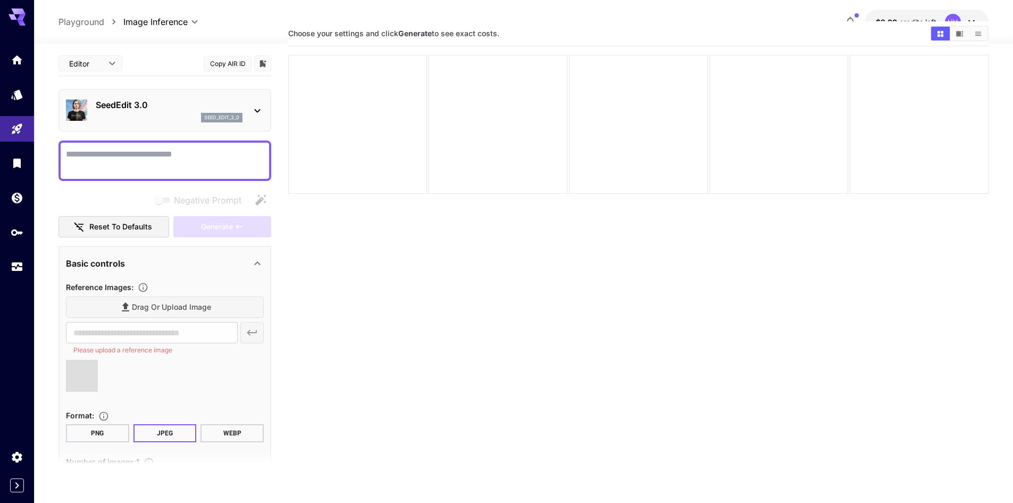
type input "**********"
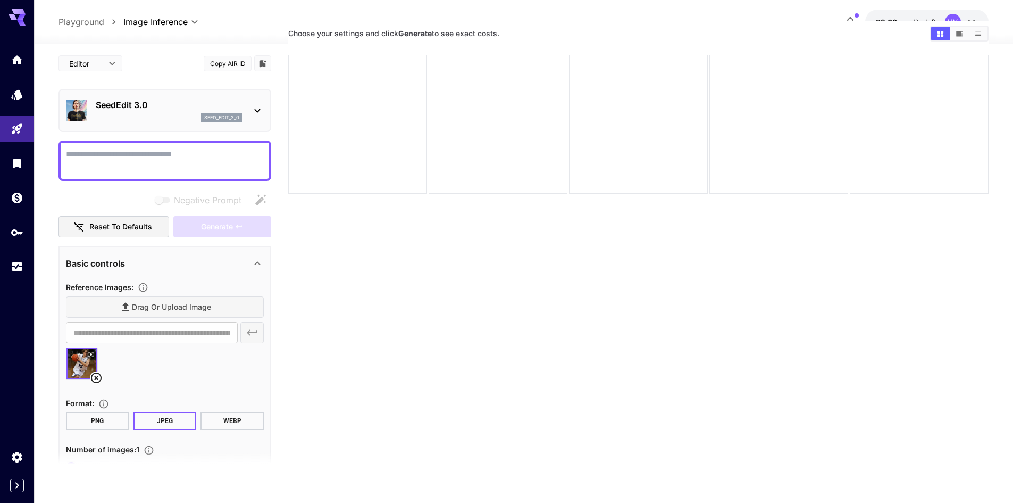
click at [200, 154] on textarea "Negative Prompt" at bounding box center [165, 161] width 198 height 26
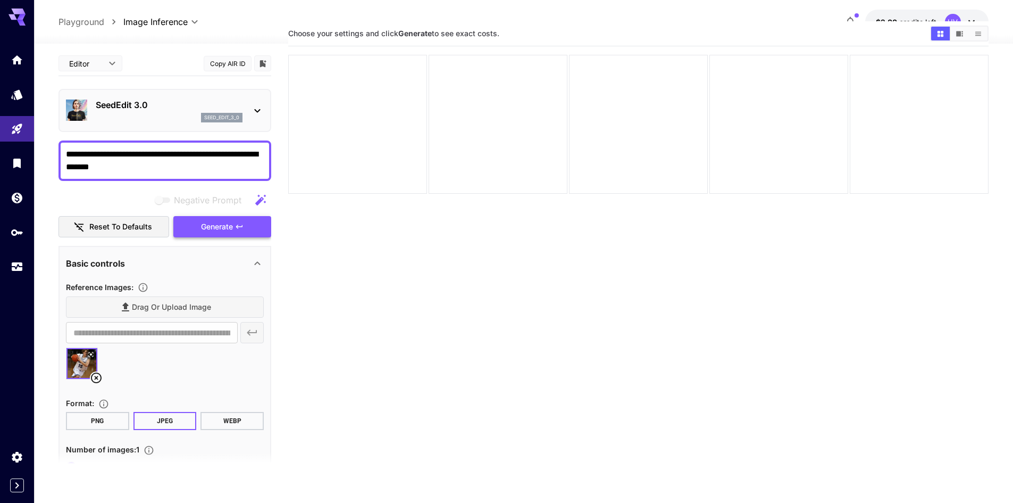
type textarea "**********"
click at [236, 234] on button "Generate" at bounding box center [222, 227] width 98 height 22
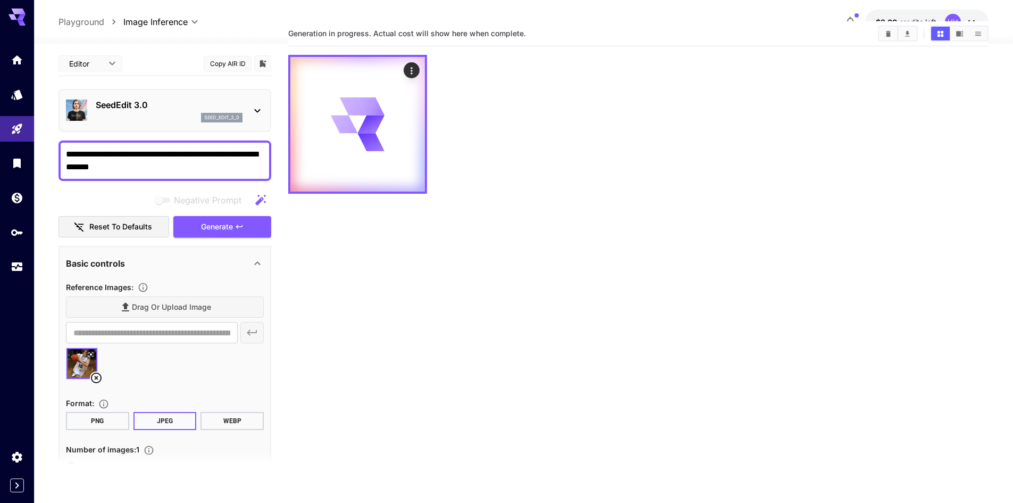
scroll to position [0, 0]
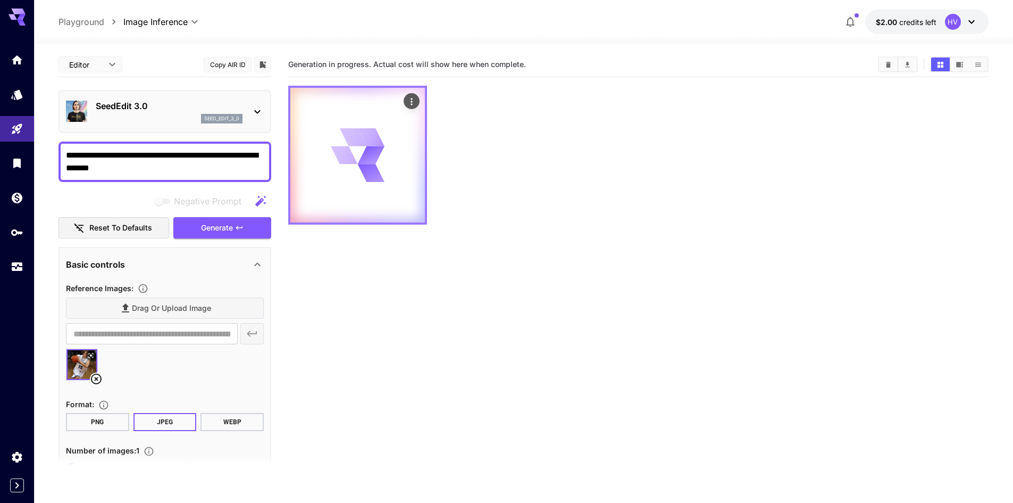
click at [361, 168] on icon at bounding box center [370, 173] width 27 height 18
click at [418, 103] on button "Actions" at bounding box center [412, 101] width 16 height 16
click at [510, 130] on div at bounding box center [638, 155] width 701 height 139
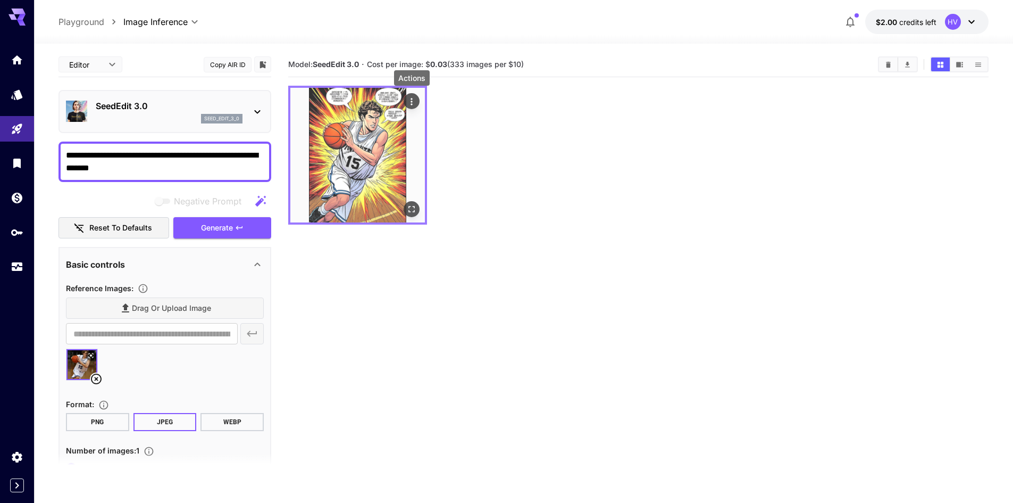
click at [414, 106] on icon "Actions" at bounding box center [411, 101] width 11 height 11
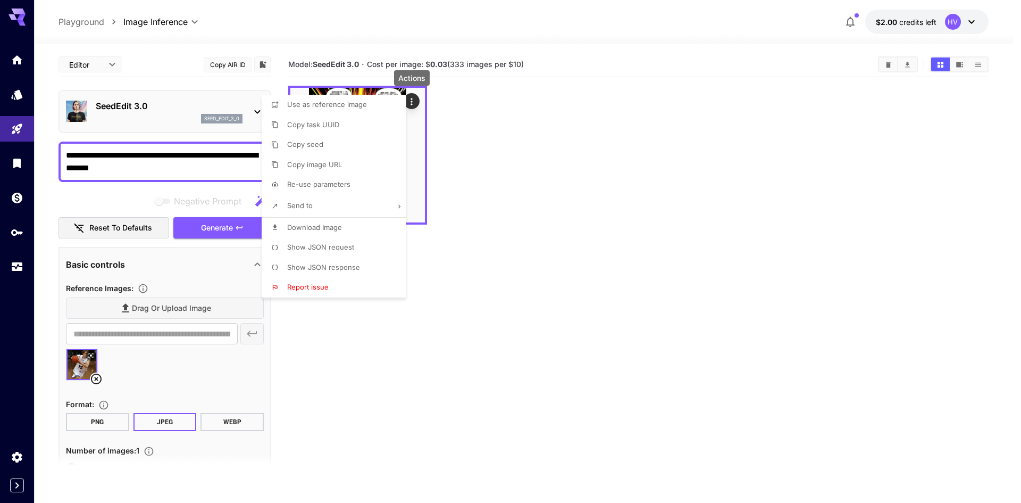
click at [344, 232] on li "Download Image" at bounding box center [337, 228] width 151 height 20
click at [477, 400] on div at bounding box center [510, 251] width 1021 height 503
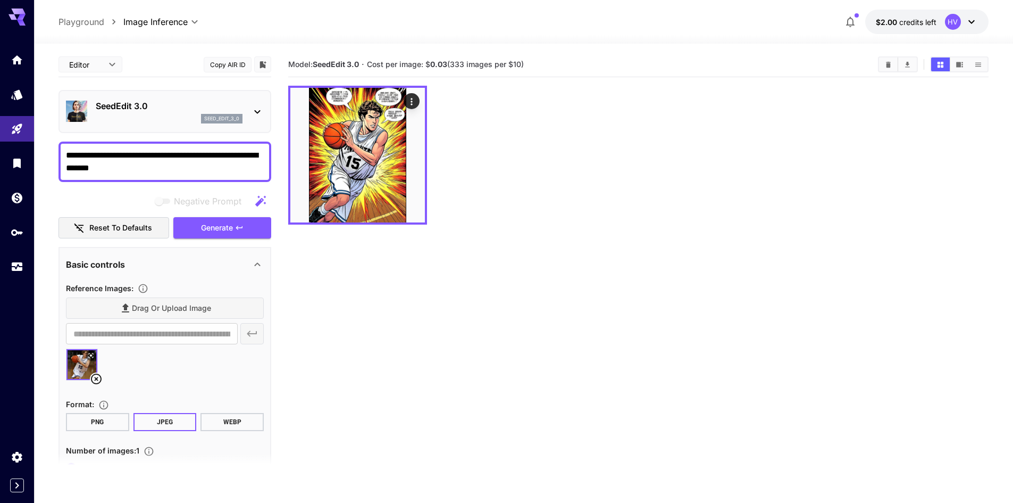
click at [327, 328] on section "Model: SeedEdit 3.0 · Cost per image: $ 0.03 (333 images per $10)" at bounding box center [638, 303] width 701 height 503
click at [16, 63] on icon "Home" at bounding box center [18, 57] width 13 height 13
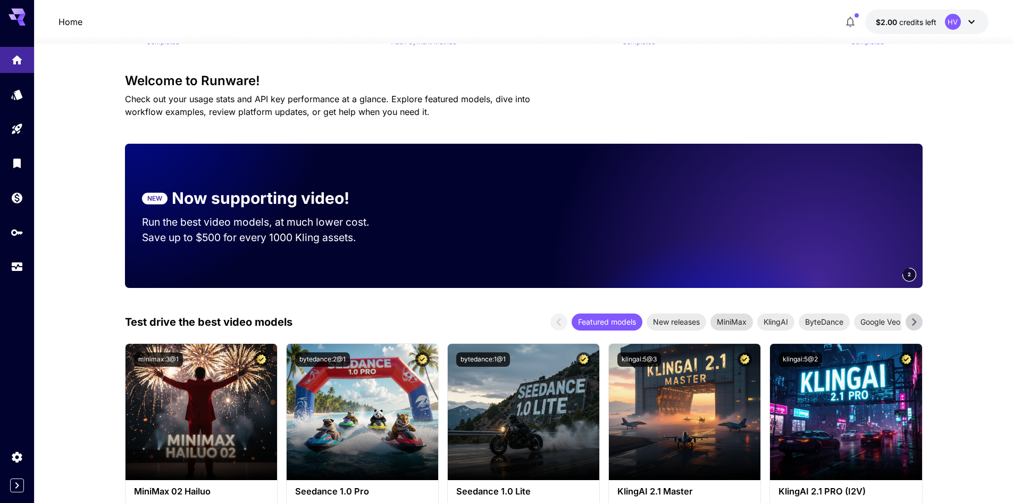
scroll to position [160, 0]
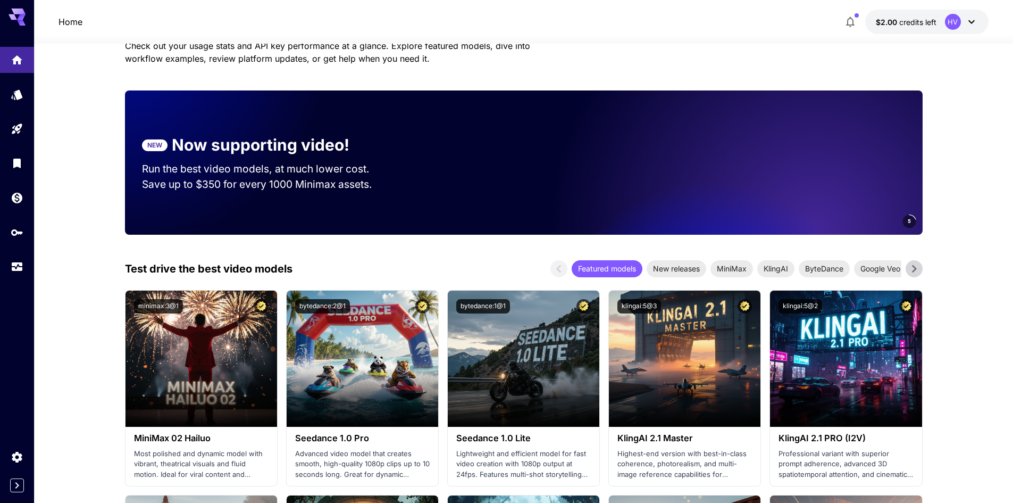
click at [916, 272] on icon at bounding box center [914, 269] width 16 height 16
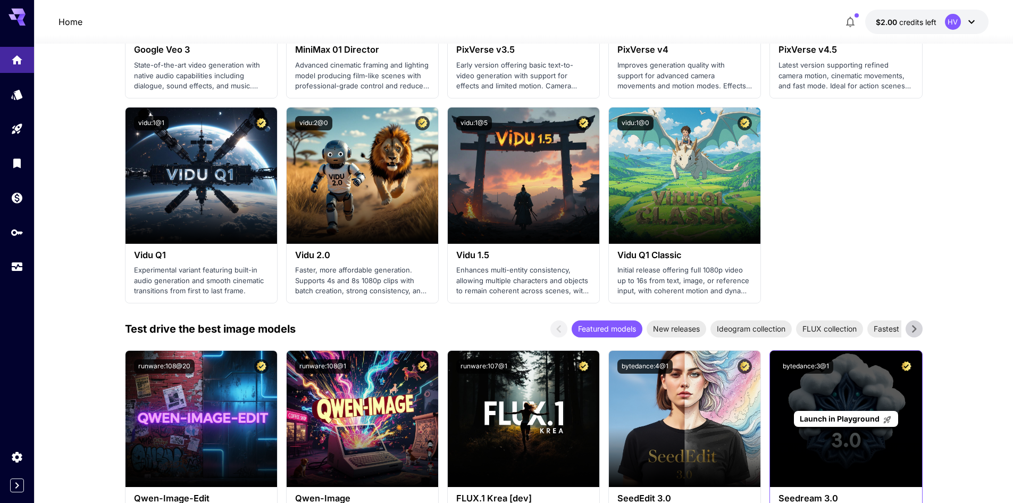
scroll to position [1064, 0]
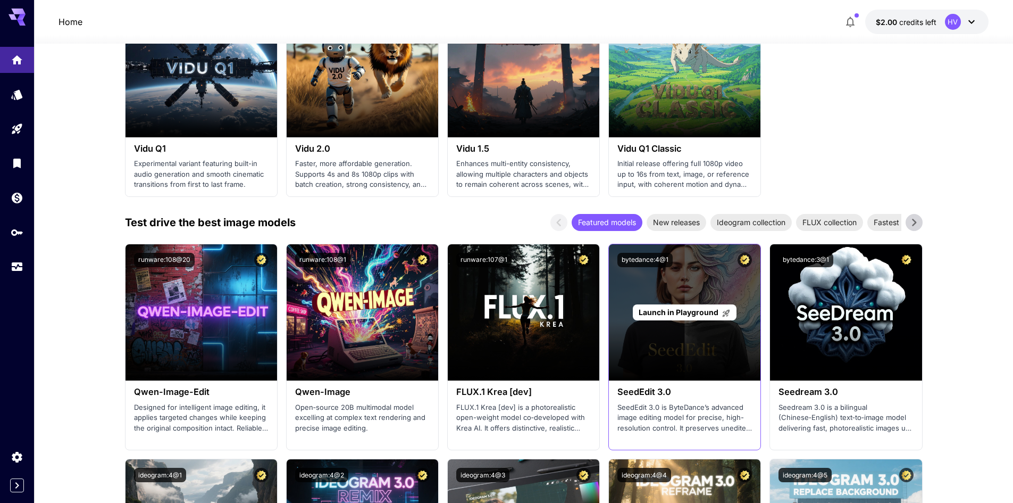
click at [694, 343] on div "Launch in Playground" at bounding box center [685, 312] width 152 height 136
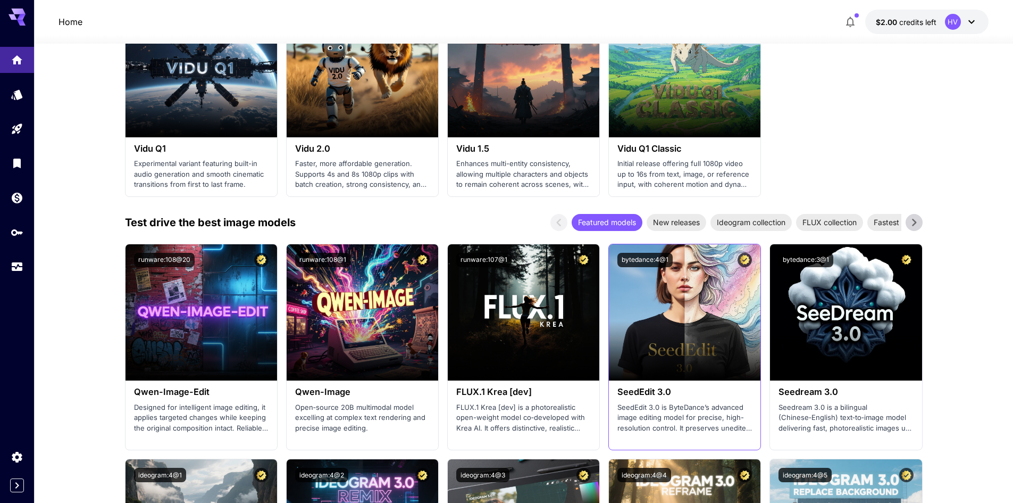
click at [672, 402] on p "SeedEdit 3.0 is ByteDance’s advanced image editing model for precise, high-reso…" at bounding box center [685, 417] width 135 height 31
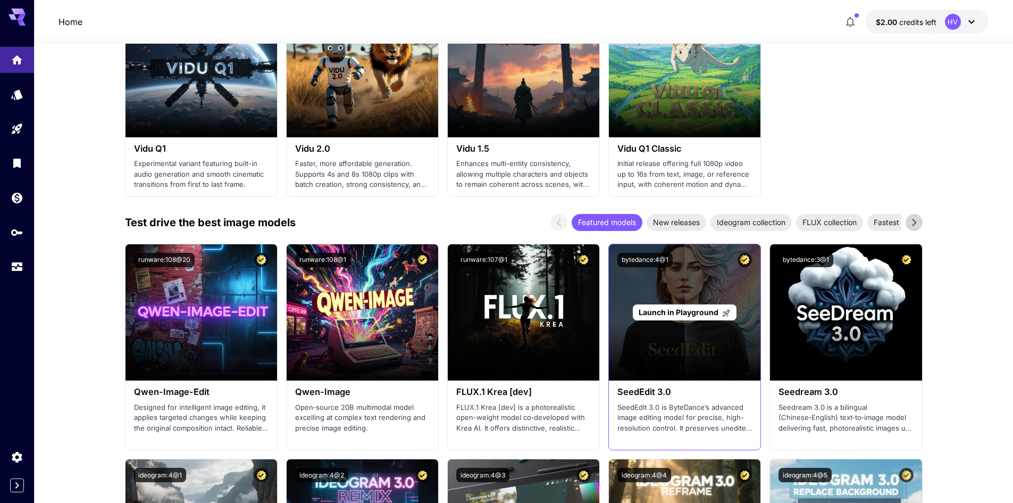
click at [671, 353] on div "Launch in Playground" at bounding box center [685, 312] width 152 height 136
click at [677, 318] on p "Launch in Playground" at bounding box center [685, 311] width 92 height 11
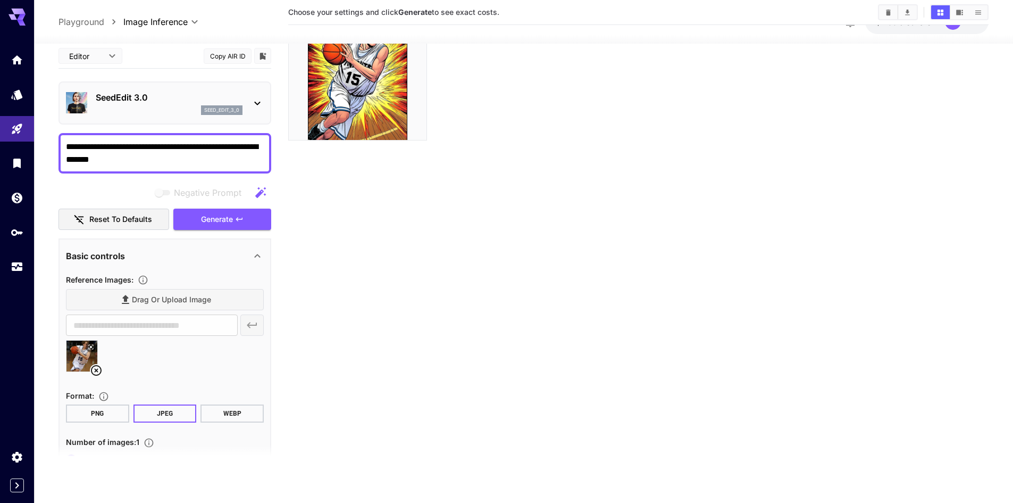
scroll to position [84, 0]
click at [13, 62] on icon "Home" at bounding box center [18, 57] width 13 height 13
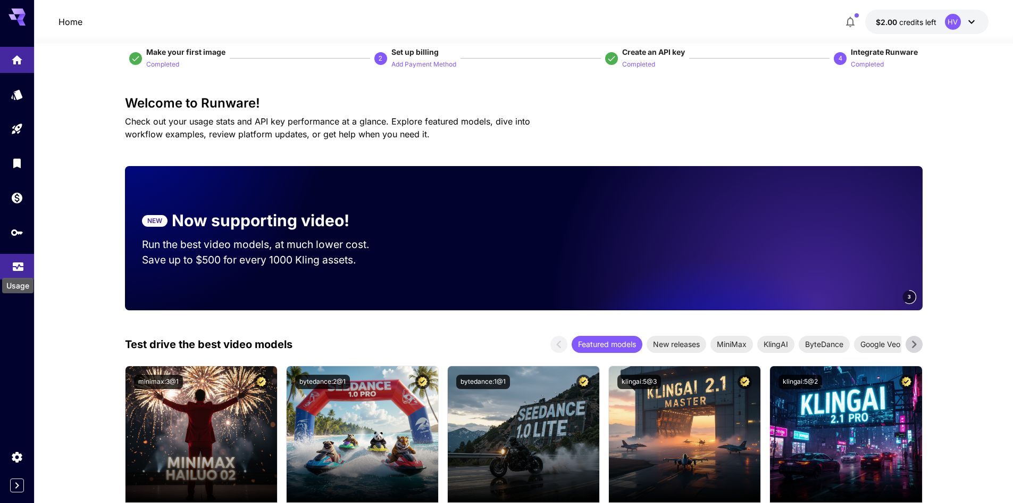
click at [18, 261] on icon "Usage" at bounding box center [18, 261] width 11 height 5
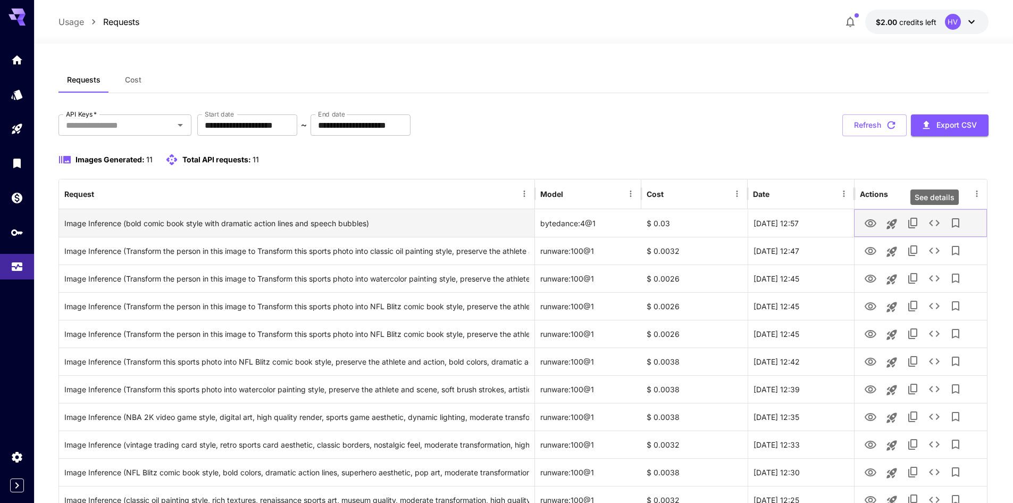
click at [934, 225] on icon "See details" at bounding box center [934, 223] width 13 height 13
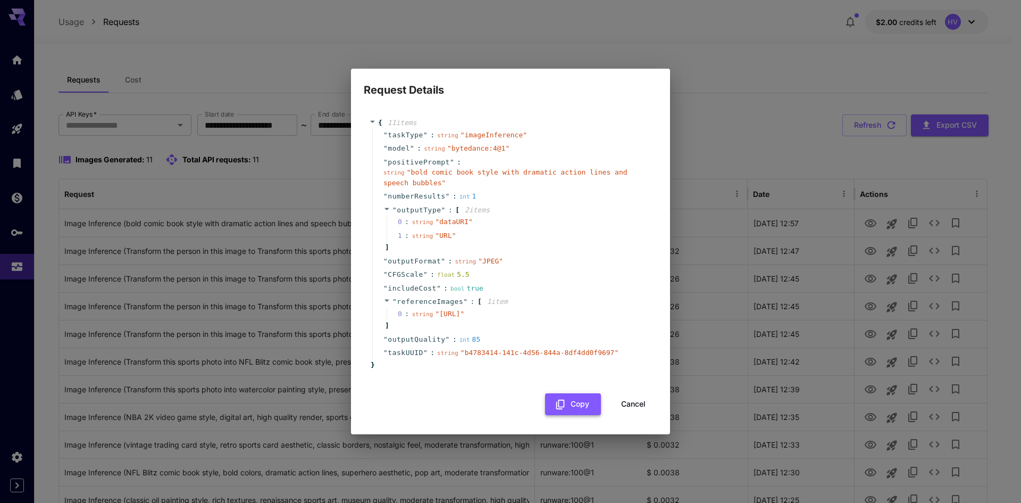
click at [582, 409] on button "Copy" at bounding box center [573, 404] width 56 height 22
click at [317, 79] on div "Request Details { 11 item s " taskType " : string " imageInference " " model " …" at bounding box center [510, 251] width 1021 height 503
click at [636, 414] on button "Cancel" at bounding box center [634, 404] width 48 height 22
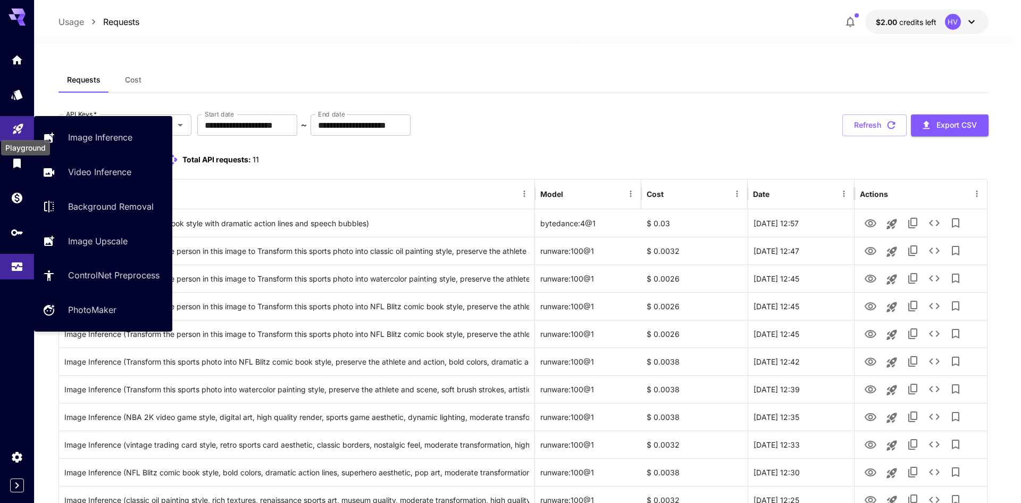
click at [19, 126] on icon "Playground" at bounding box center [18, 125] width 13 height 13
